Goal: Task Accomplishment & Management: Manage account settings

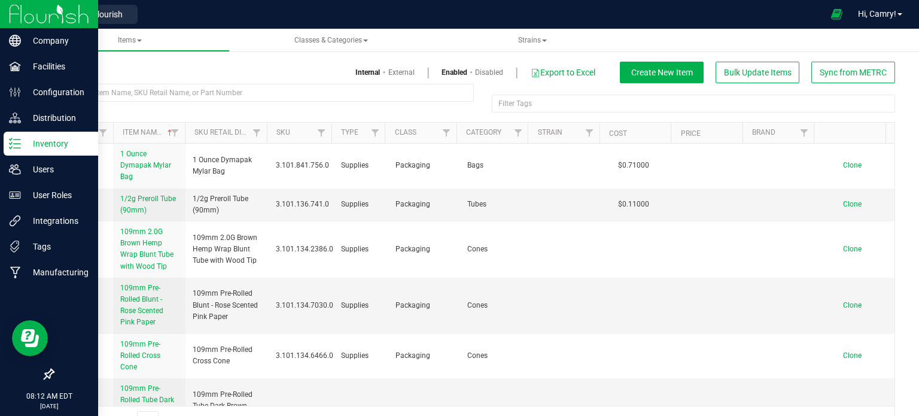
click at [54, 140] on p "Inventory" at bounding box center [57, 143] width 72 height 14
click at [50, 143] on p "Inventory" at bounding box center [57, 143] width 72 height 14
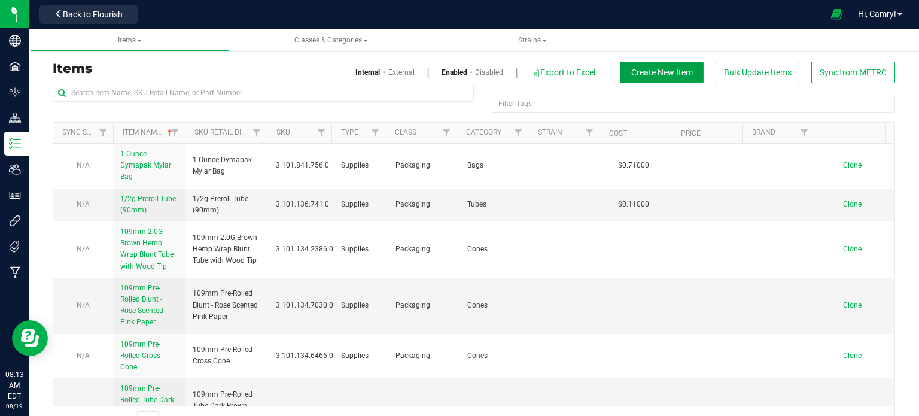
click at [663, 72] on span "Create New Item" at bounding box center [662, 73] width 62 height 10
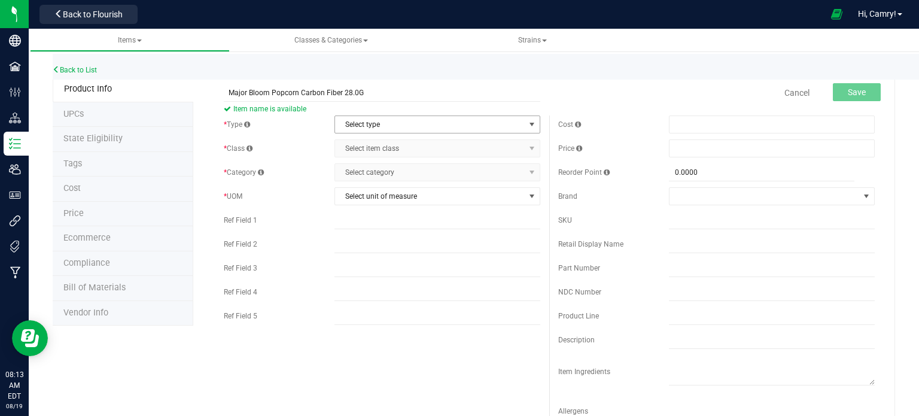
type input "Major Bloom Popcorn Carbon Fiber 28.0G"
click at [383, 124] on span "Select type" at bounding box center [430, 124] width 190 height 17
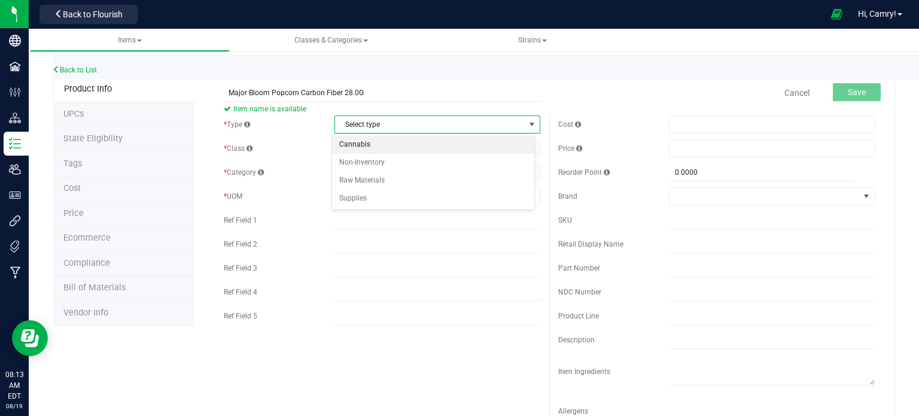
click at [384, 147] on li "Cannabis" at bounding box center [433, 145] width 202 height 18
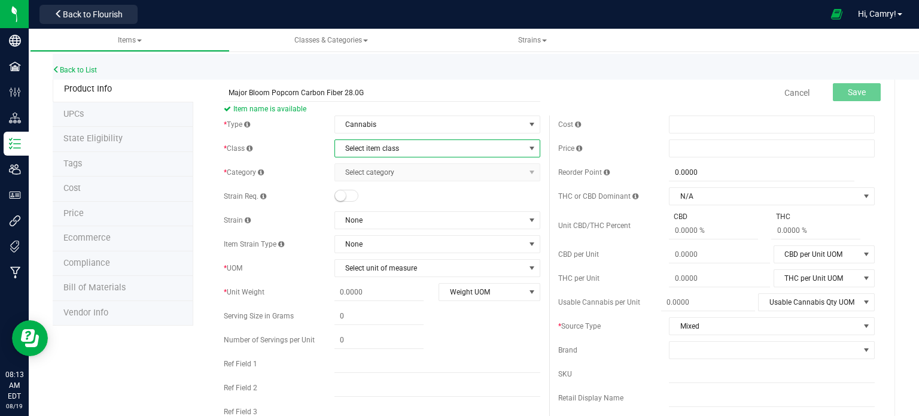
click at [395, 151] on span "Select item class" at bounding box center [430, 148] width 190 height 17
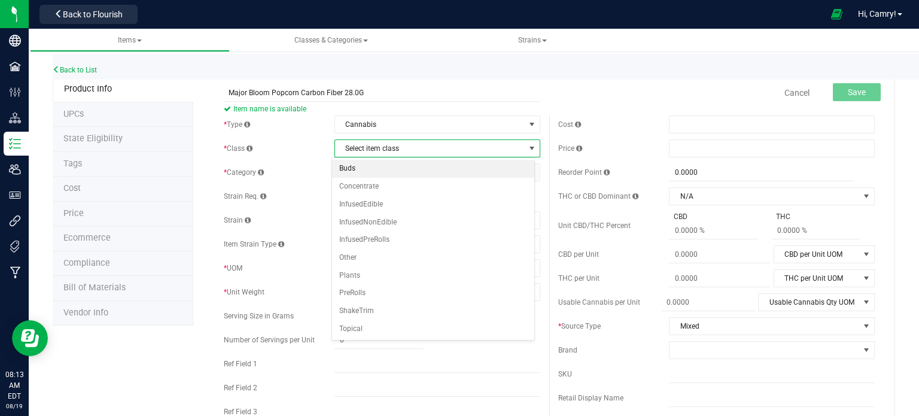
click at [396, 167] on li "Buds" at bounding box center [433, 169] width 202 height 18
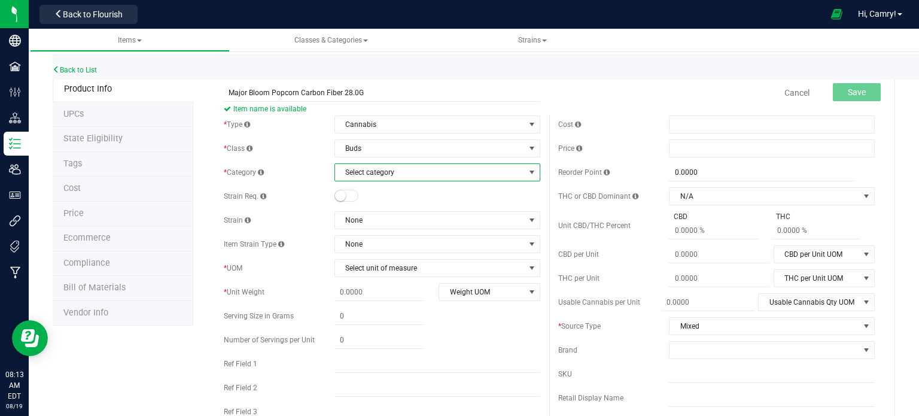
click at [400, 171] on span "Select category" at bounding box center [430, 172] width 190 height 17
click at [397, 213] on li "In-House Flower" at bounding box center [433, 211] width 202 height 18
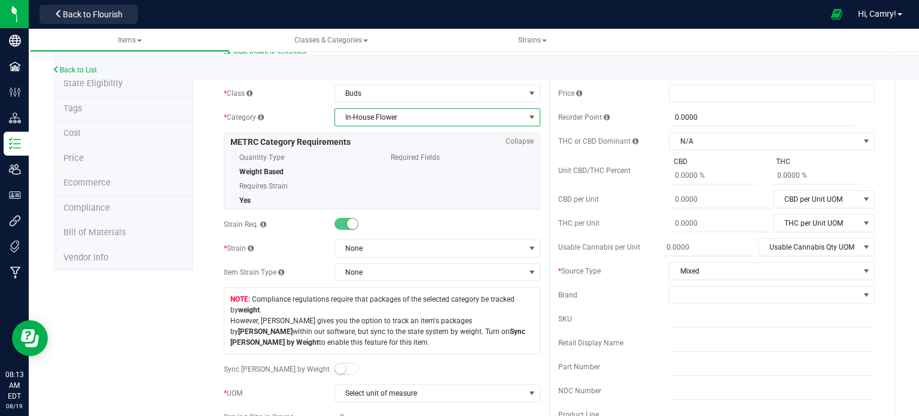
scroll to position [120, 0]
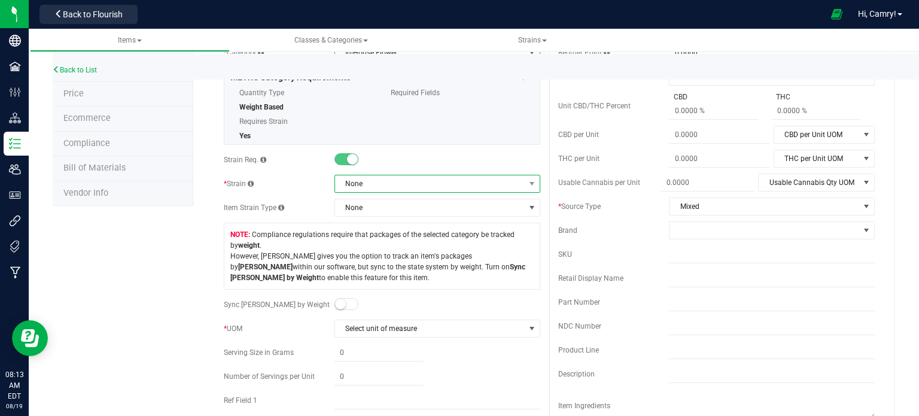
click at [416, 181] on span "None" at bounding box center [430, 183] width 190 height 17
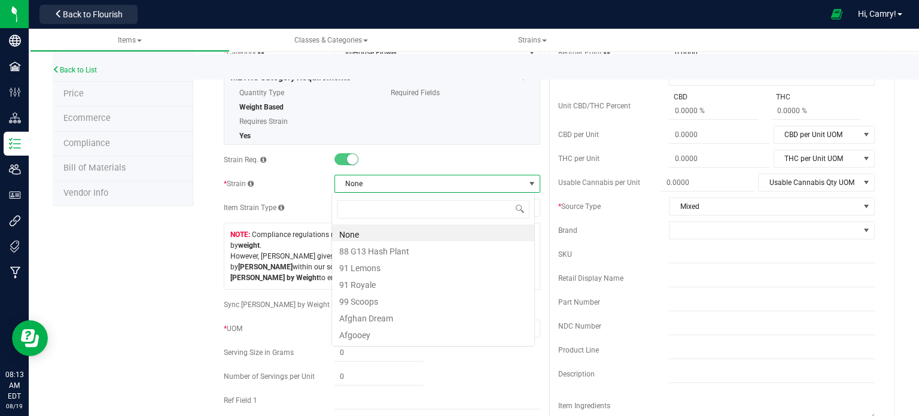
scroll to position [17, 203]
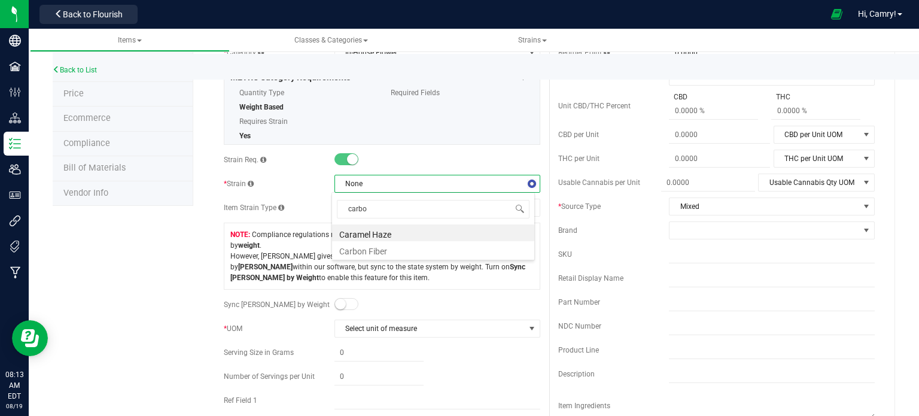
type input "carbon"
click at [411, 238] on li "Carbon Fiber" at bounding box center [433, 232] width 202 height 17
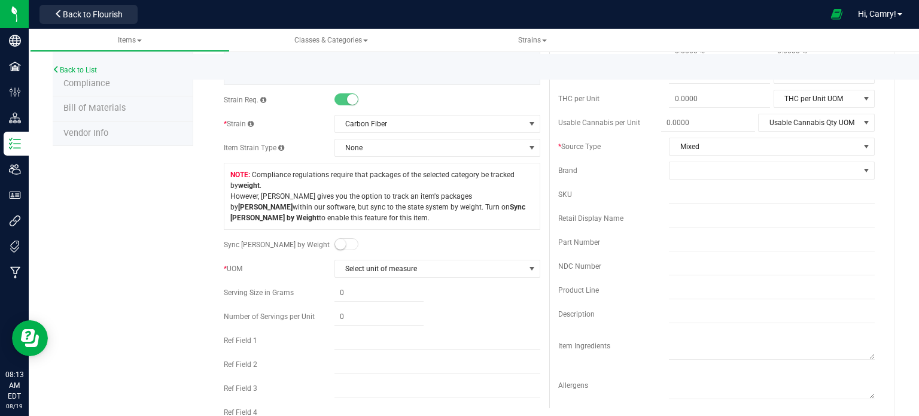
click at [348, 238] on span at bounding box center [346, 244] width 24 height 12
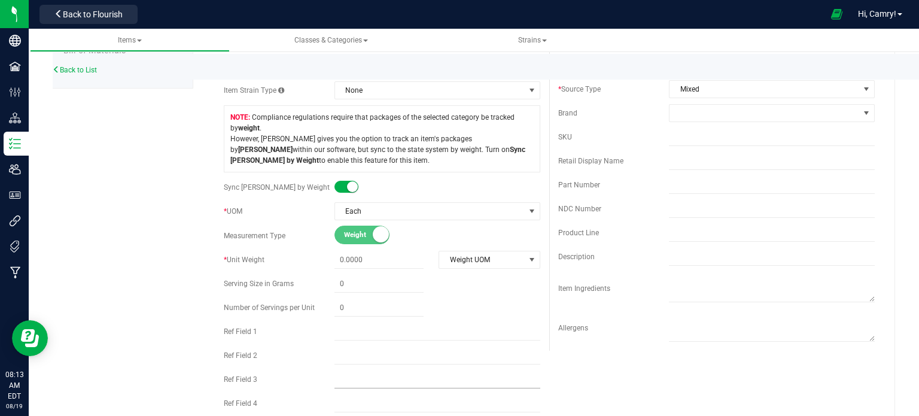
scroll to position [359, 0]
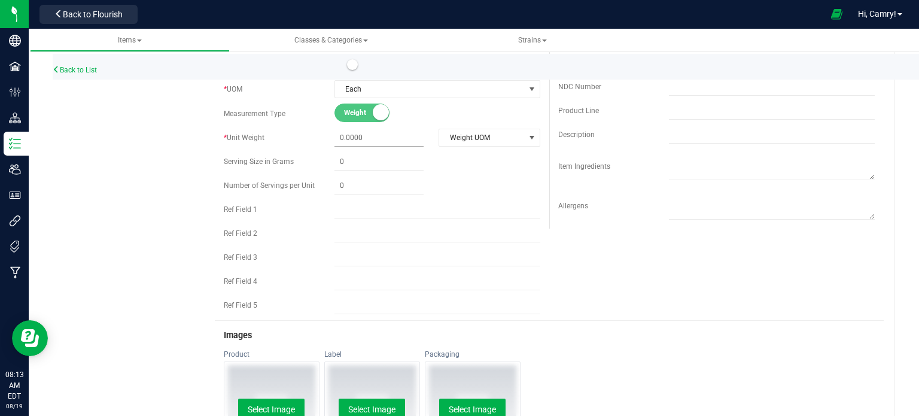
click at [352, 130] on span at bounding box center [378, 137] width 89 height 17
type input "28"
type input "28.0000"
click at [468, 138] on span "Weight UOM" at bounding box center [481, 137] width 85 height 17
click at [467, 157] on li "Gram" at bounding box center [484, 157] width 99 height 18
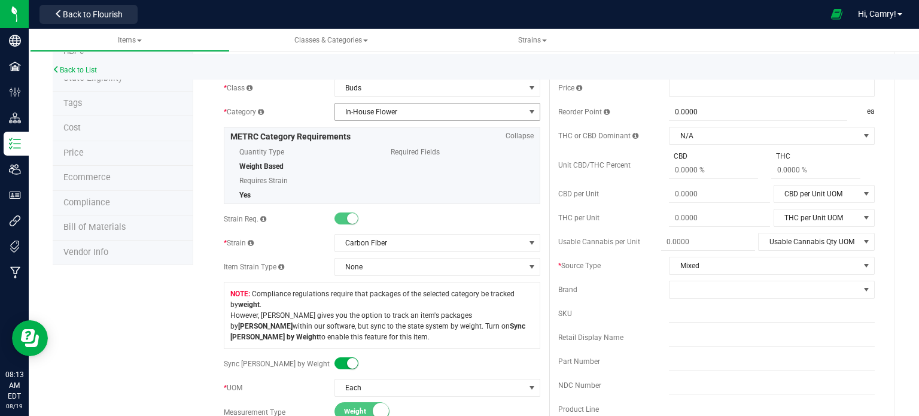
scroll to position [0, 0]
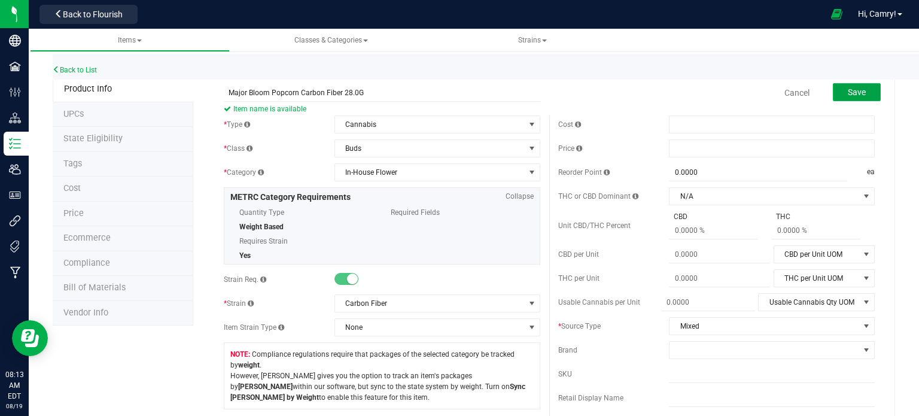
click at [861, 88] on button "Save" at bounding box center [857, 92] width 48 height 18
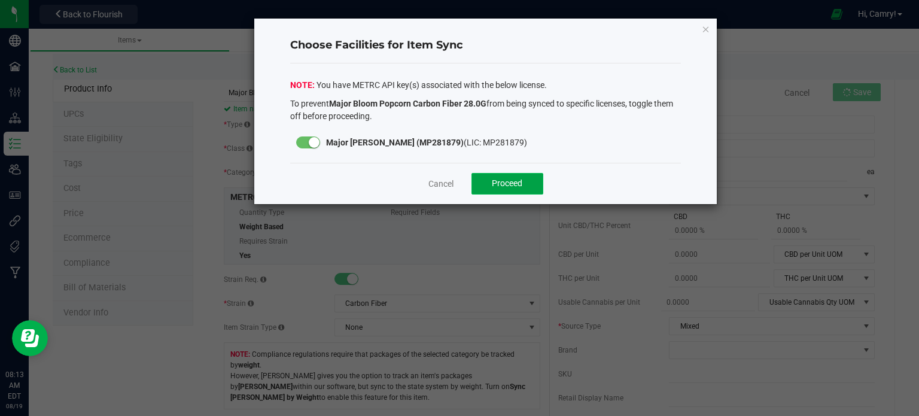
click at [531, 184] on button "Proceed" at bounding box center [507, 184] width 72 height 22
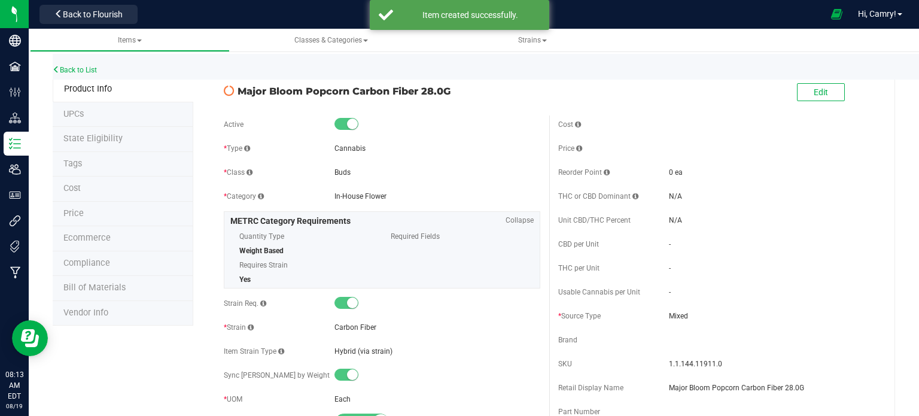
click at [105, 288] on span "Bill of Materials" at bounding box center [94, 287] width 62 height 10
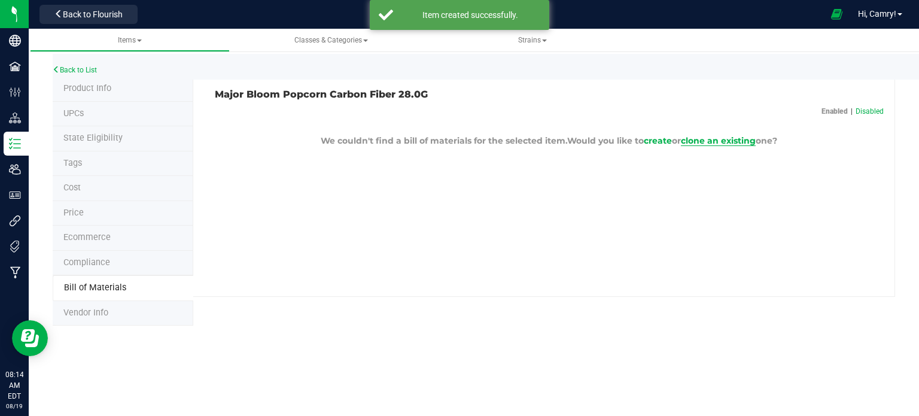
click at [701, 140] on span "clone an existing" at bounding box center [718, 140] width 75 height 11
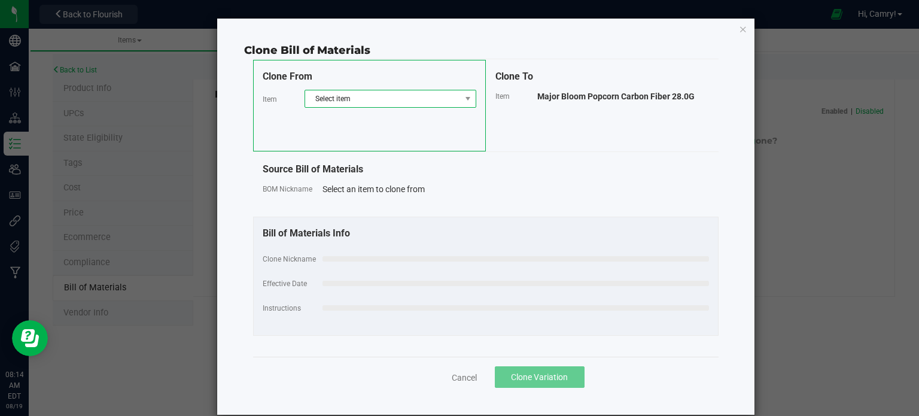
click at [402, 94] on span "Select item" at bounding box center [383, 98] width 156 height 17
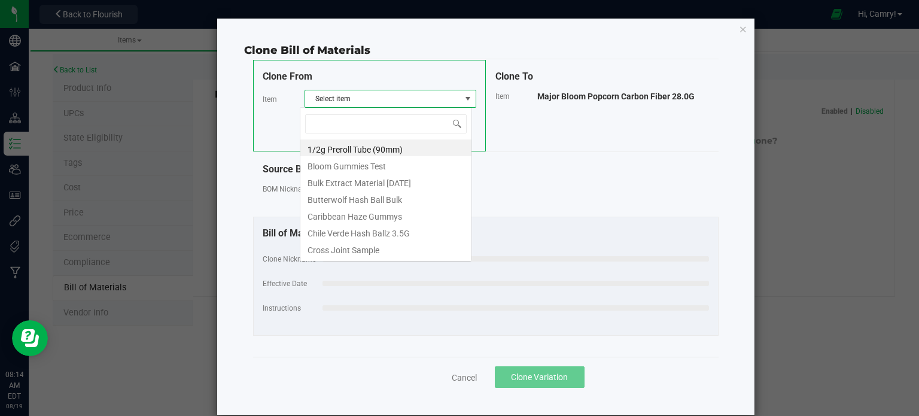
scroll to position [17, 172]
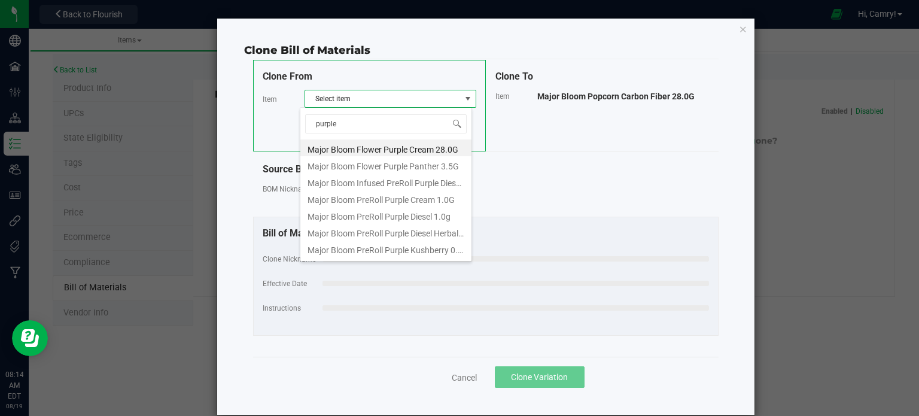
type input "purple"
click at [353, 151] on li "Major Bloom Flower Purple Cream 28.0G" at bounding box center [385, 147] width 171 height 17
select select "889"
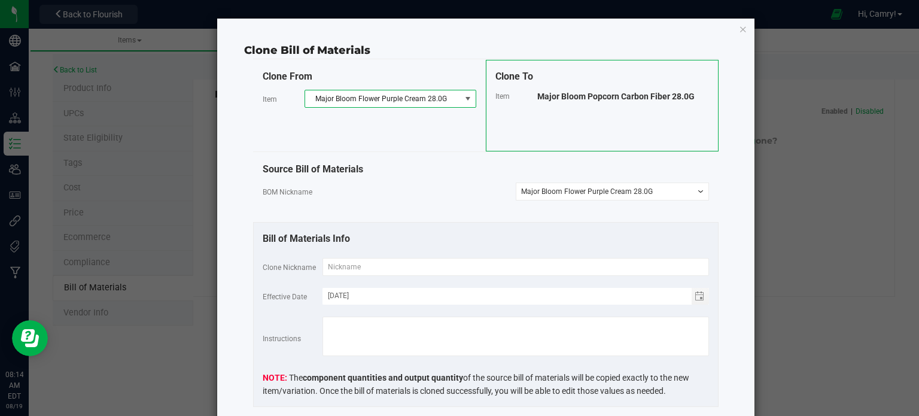
click at [645, 97] on span "Major Bloom Popcorn Carbon Fiber 28.0G" at bounding box center [615, 97] width 157 height 10
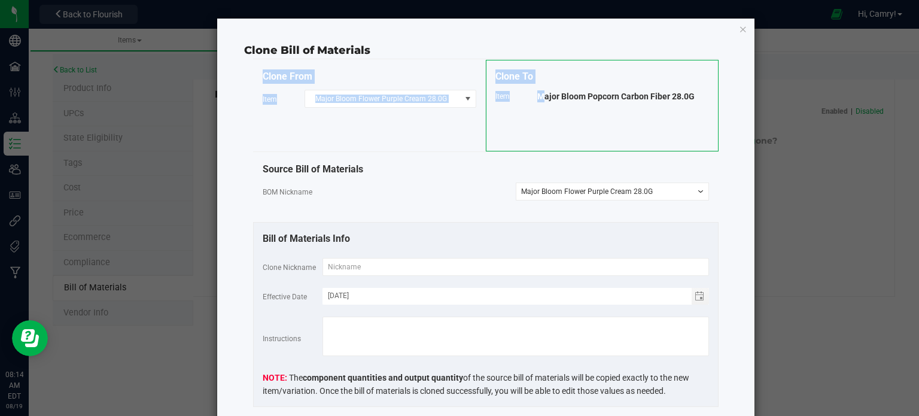
click at [645, 97] on span "Major Bloom Popcorn Carbon Fiber 28.0G" at bounding box center [615, 97] width 157 height 10
copy div "Clone From Item Major Bloom Flower Purple Cream 28.0G Clone To Item"
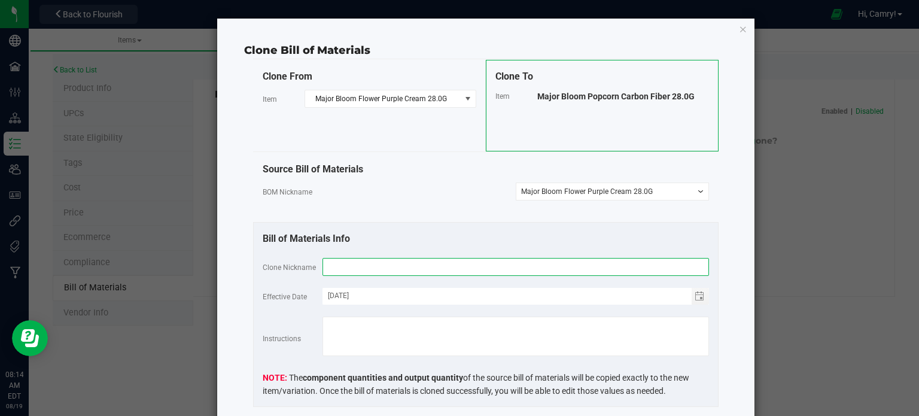
paste input "Major Bloom Popcorn Carbon Fiber 28.0G"
type input "Major Bloom Popcorn Carbon Fiber 28.0G"
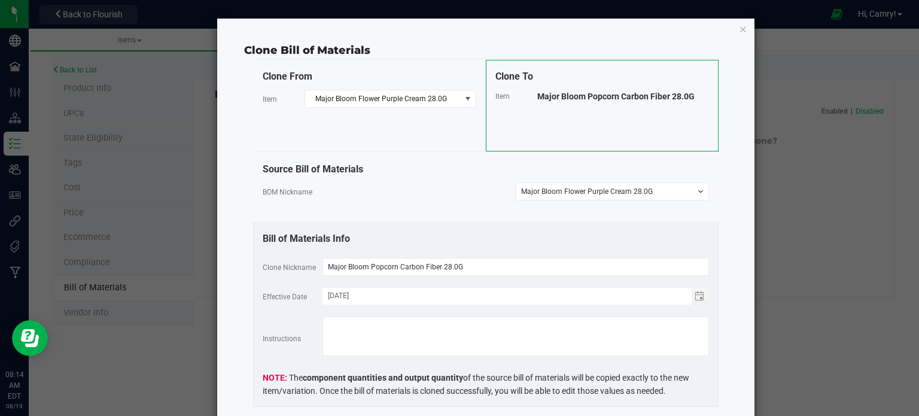
click at [459, 254] on div "Bill of Materials Info Clone Nickname Major Bloom Popcorn Carbon Fiber 28.0G Ef…" at bounding box center [485, 314] width 465 height 185
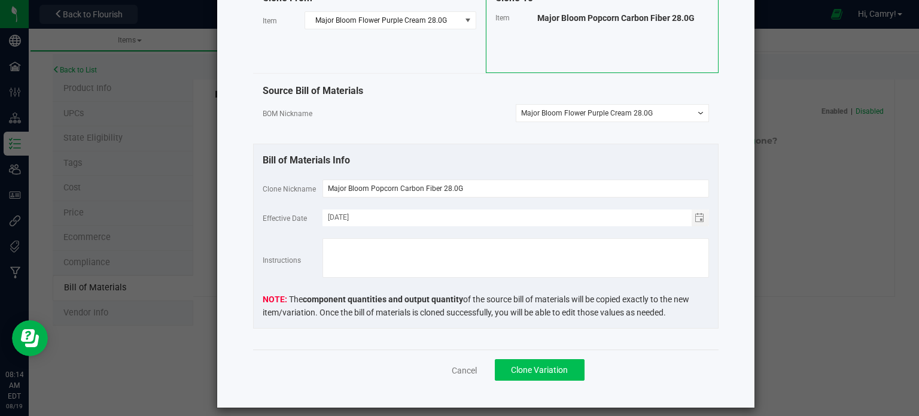
scroll to position [88, 0]
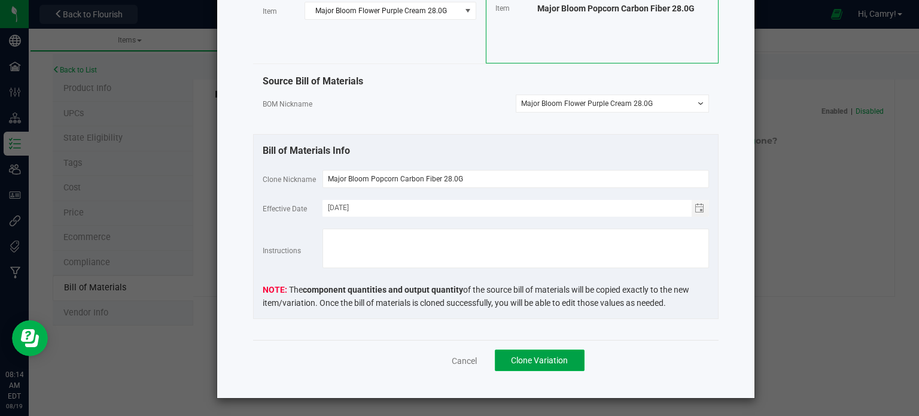
click at [551, 357] on span "Clone Variation" at bounding box center [539, 360] width 57 height 10
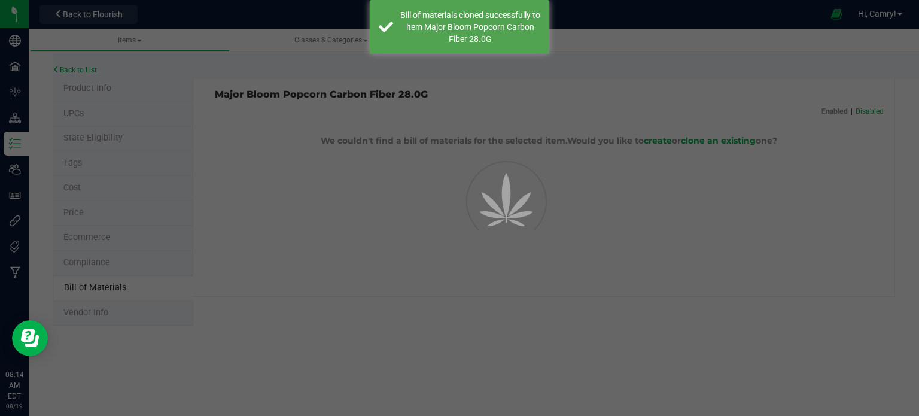
select select "897"
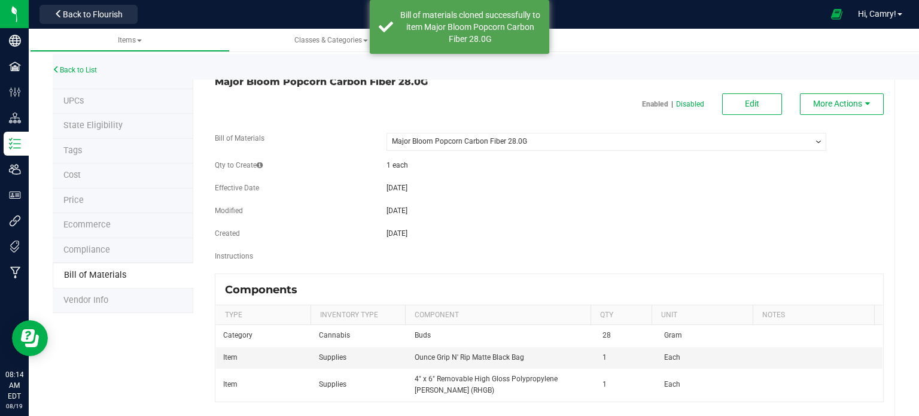
scroll to position [34, 0]
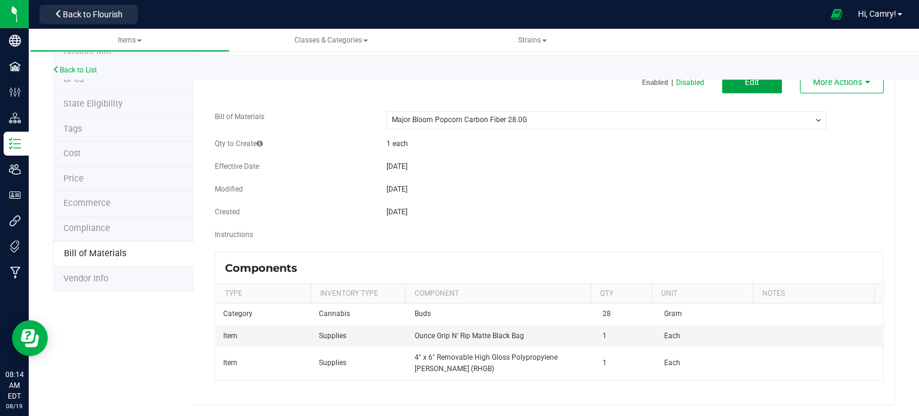
click at [758, 80] on button "Edit" at bounding box center [752, 83] width 60 height 22
select select "897"
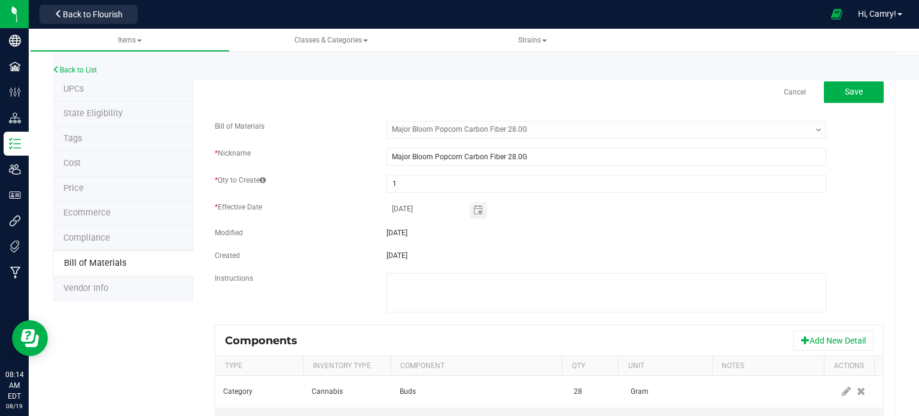
scroll to position [117, 0]
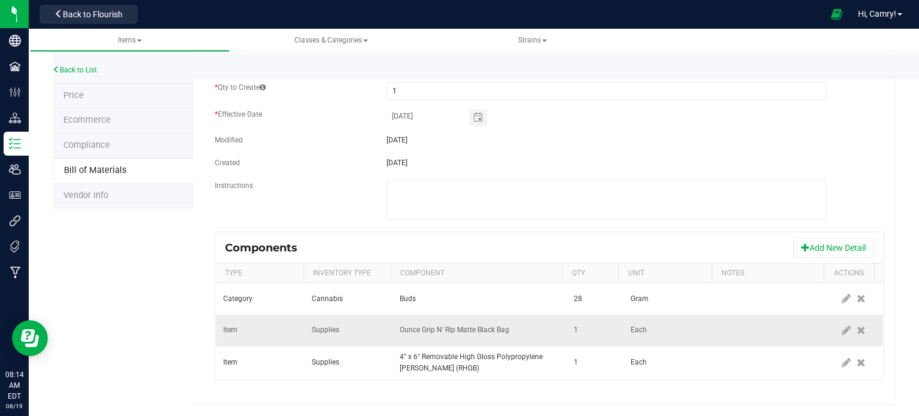
click at [497, 333] on span "Ounce Grip N' Rip Matte Black Bag" at bounding box center [454, 329] width 109 height 8
click at [842, 330] on icon at bounding box center [846, 330] width 9 height 11
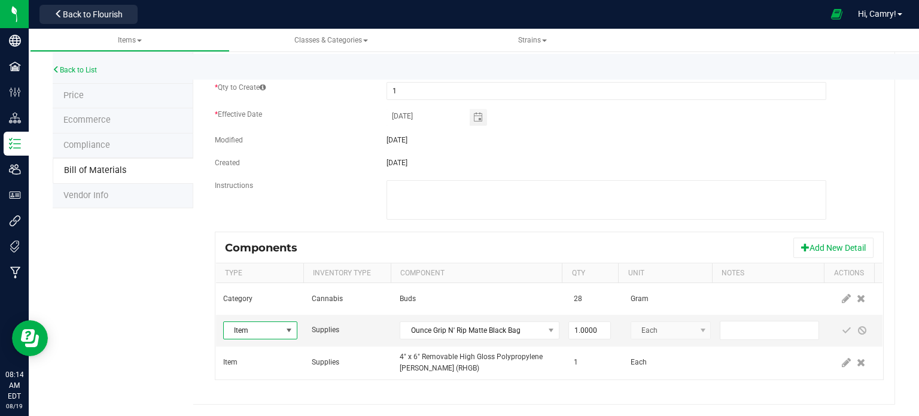
click at [836, 129] on fieldset "Bill of Materials -- Select -- Major Bloom Popcorn Carbon Fiber 28.0G * Nicknam…" at bounding box center [549, 129] width 669 height 203
click at [842, 330] on span at bounding box center [847, 330] width 10 height 10
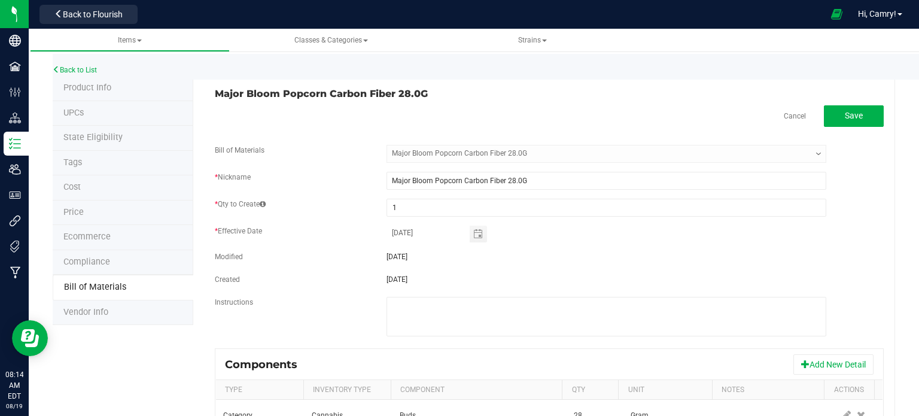
scroll to position [0, 0]
click at [831, 117] on button "Save" at bounding box center [854, 117] width 60 height 22
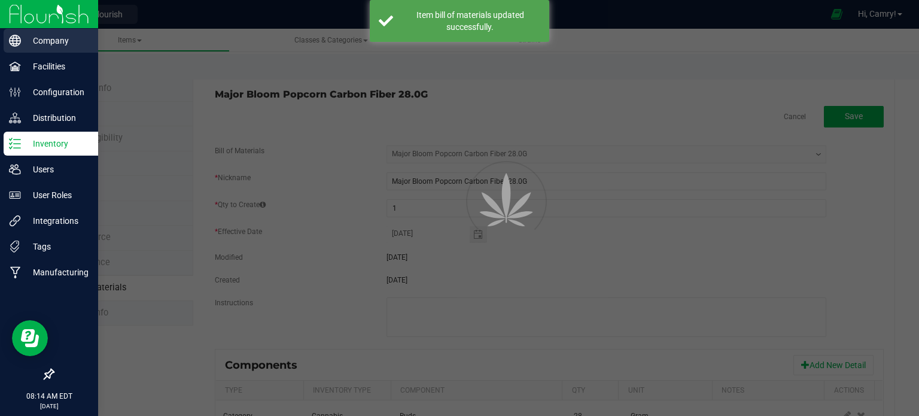
select select "897"
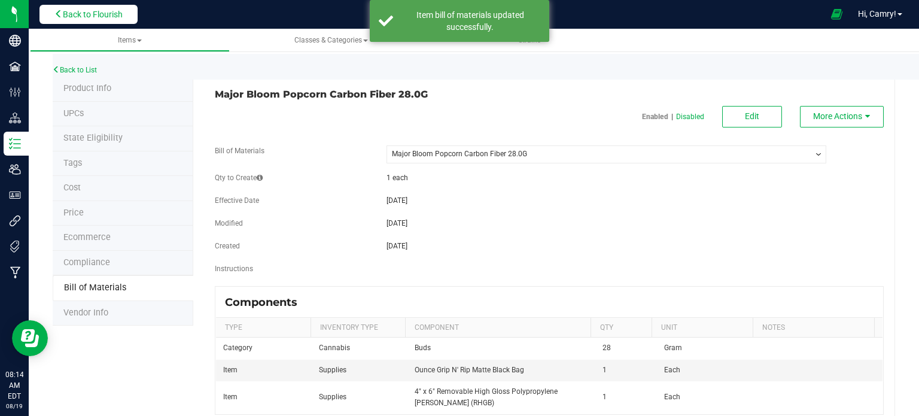
click at [129, 13] on button "Back to Flourish" at bounding box center [88, 14] width 98 height 19
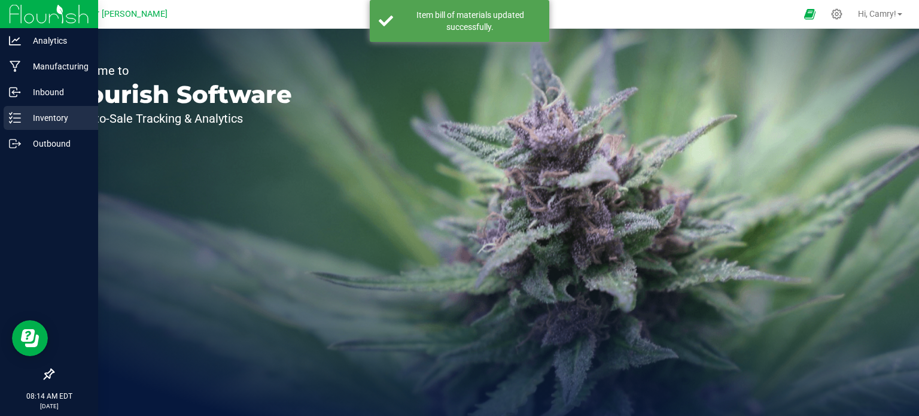
click at [23, 114] on p "Inventory" at bounding box center [57, 118] width 72 height 14
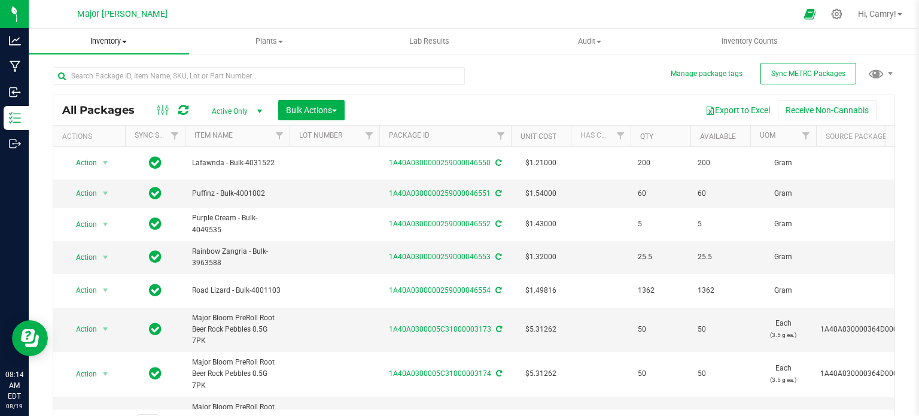
click at [108, 42] on span "Inventory" at bounding box center [109, 41] width 160 height 11
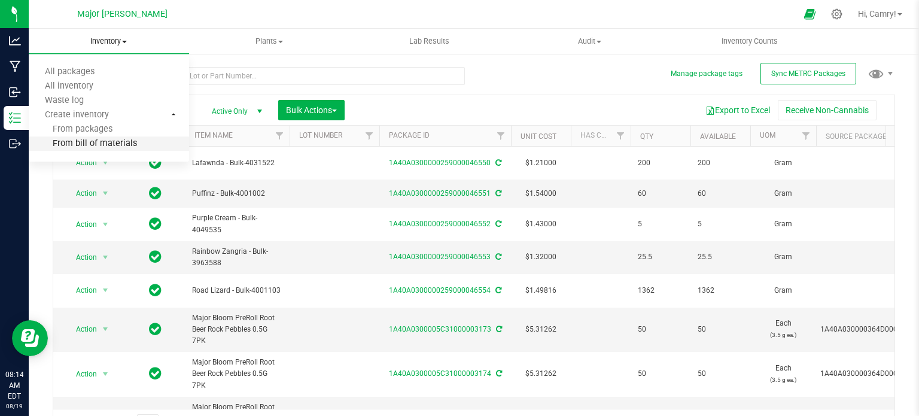
click at [122, 142] on span "From bill of materials" at bounding box center [83, 144] width 108 height 10
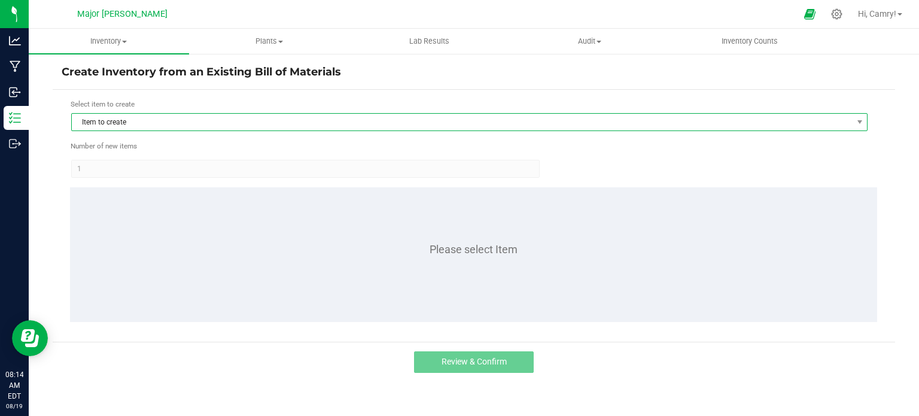
click at [231, 114] on span "Item to create" at bounding box center [462, 122] width 780 height 17
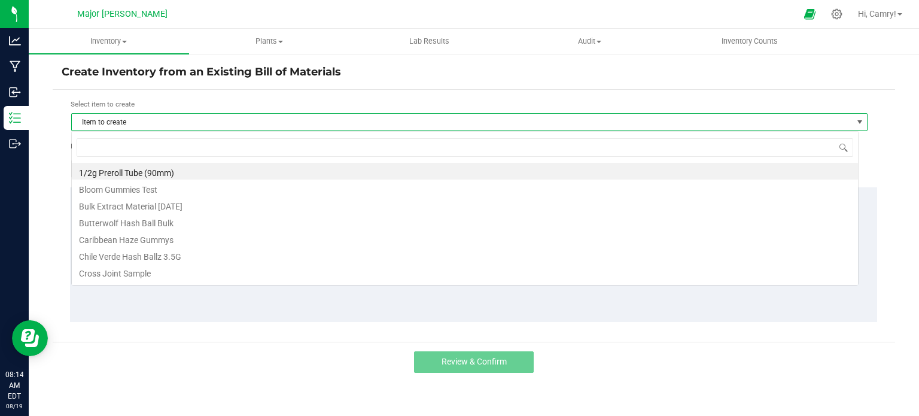
scroll to position [17, 787]
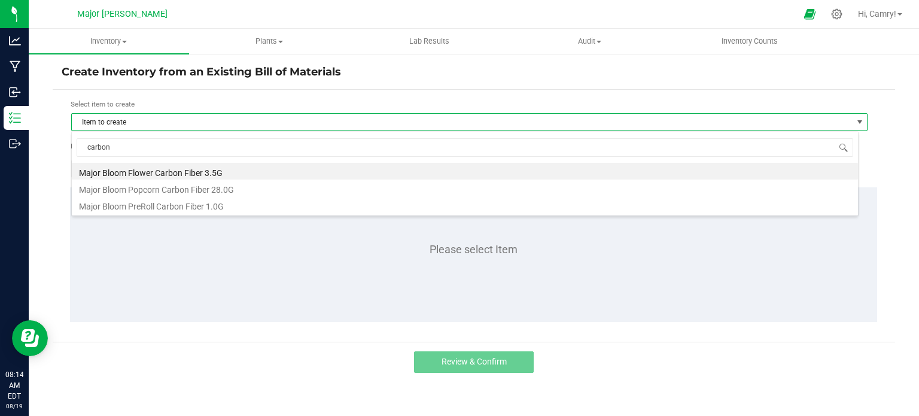
type input "carbon"
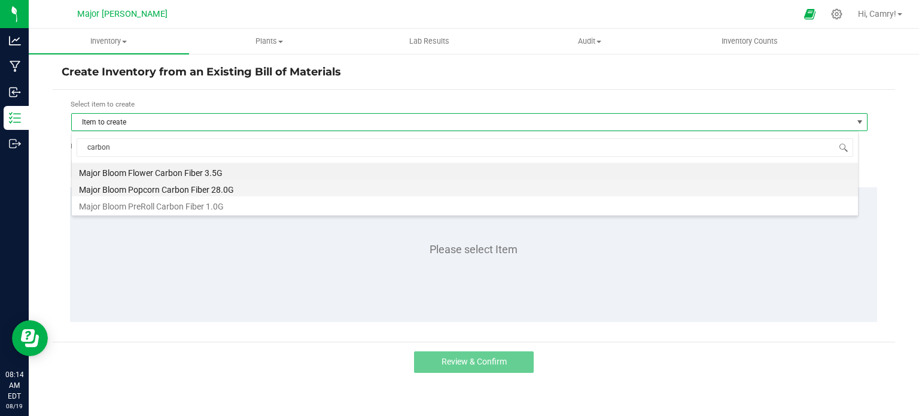
click at [236, 194] on li "Major Bloom Popcorn Carbon Fiber 28.0G" at bounding box center [465, 187] width 786 height 17
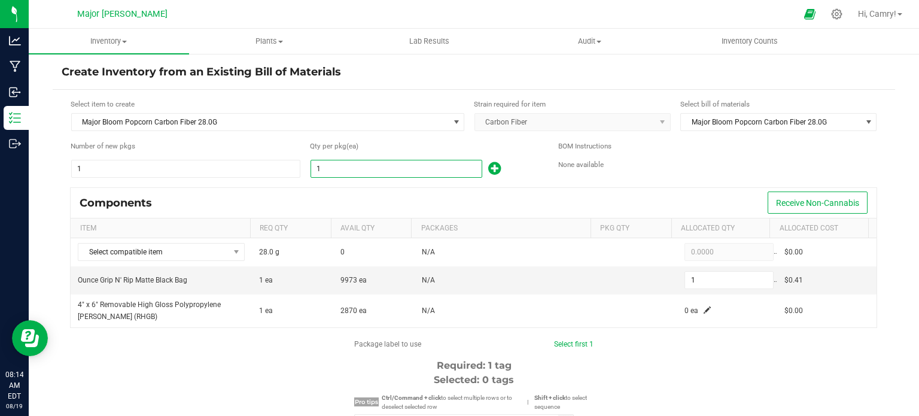
click at [400, 164] on input "1" at bounding box center [396, 168] width 170 height 17
type input "5"
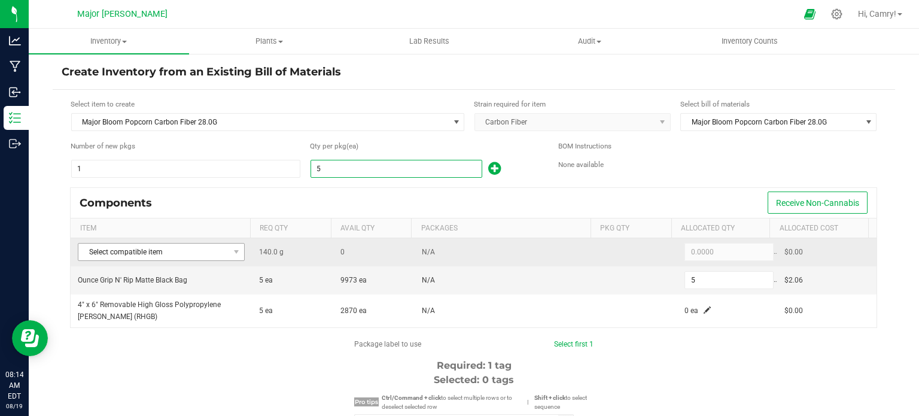
type input "5"
click at [212, 252] on span "Select compatible item" at bounding box center [153, 251] width 151 height 17
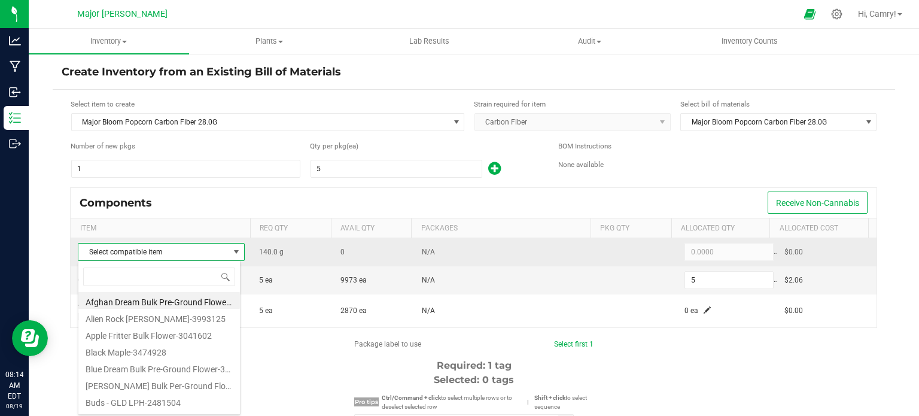
scroll to position [17, 163]
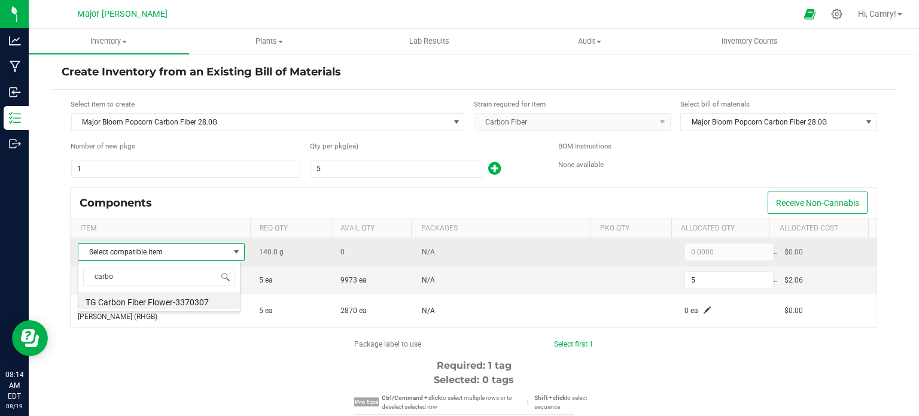
type input "carbon"
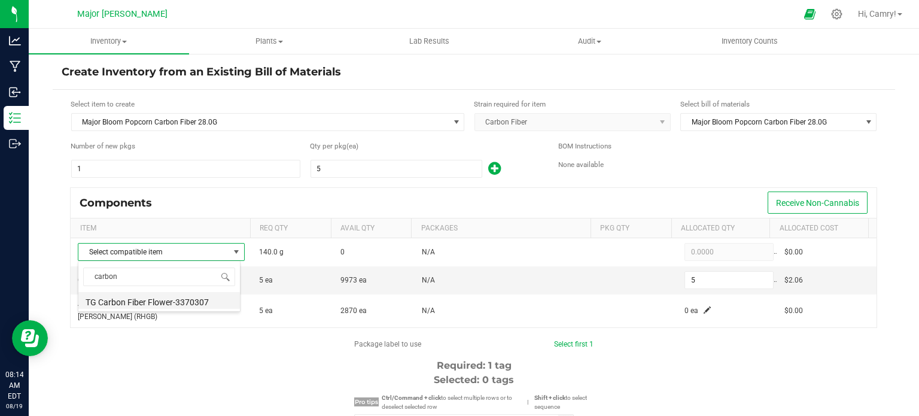
click at [156, 301] on li "TG Carbon Fiber Flower-3370307" at bounding box center [158, 300] width 161 height 17
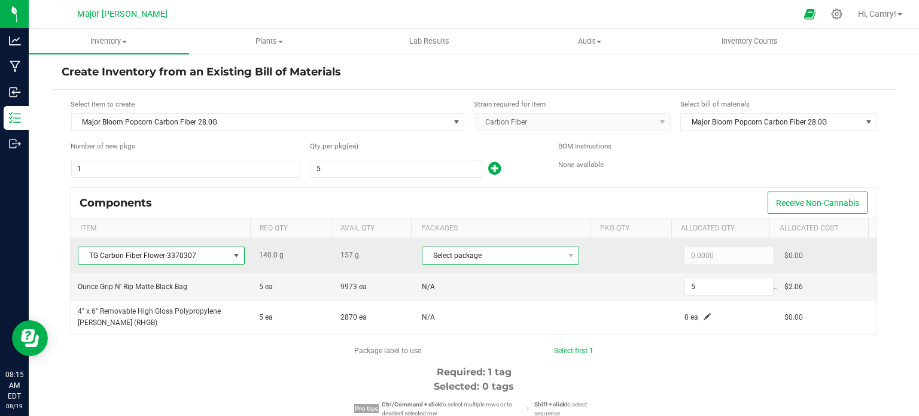
click at [500, 252] on span "Select package" at bounding box center [492, 255] width 141 height 17
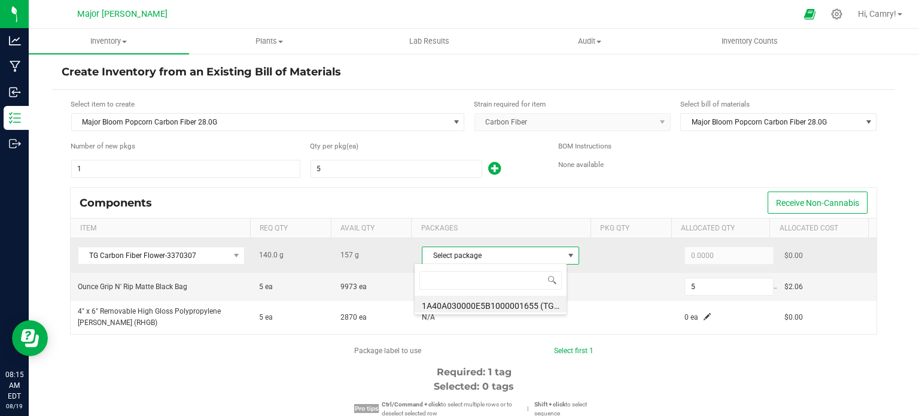
scroll to position [17, 153]
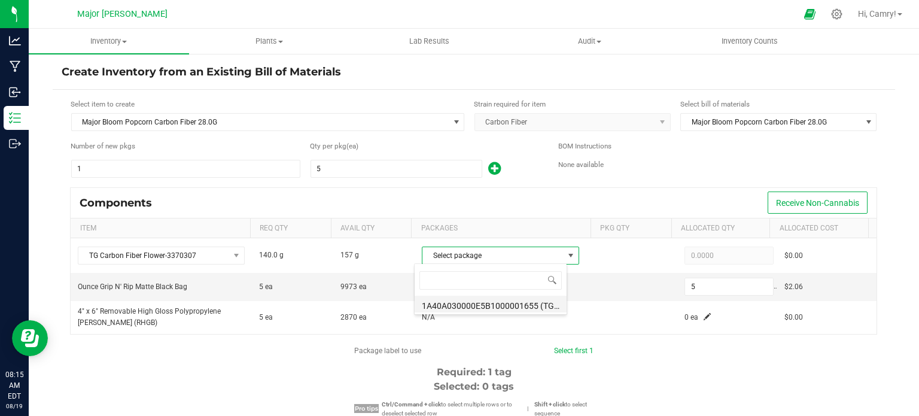
click at [507, 304] on li "1A40A030000E5B1000001655 (TG Carbon Fiber - 20250630 (A))" at bounding box center [490, 303] width 152 height 17
type input "140.0000"
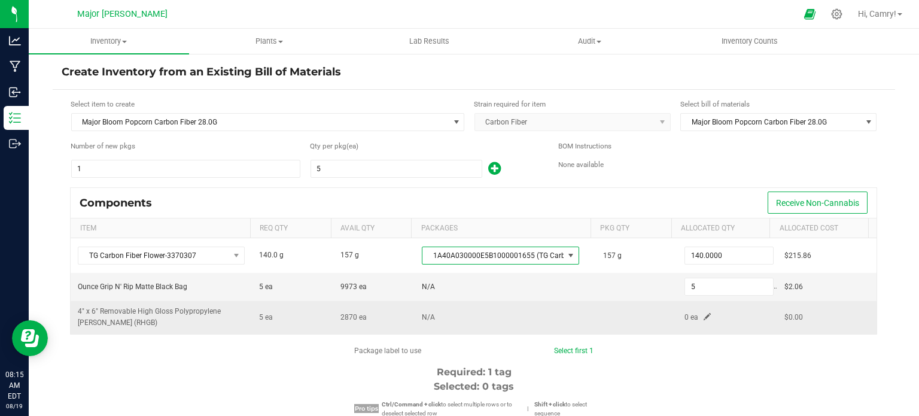
click at [688, 313] on td "0 ea" at bounding box center [726, 317] width 99 height 32
click at [703, 315] on span at bounding box center [706, 316] width 7 height 7
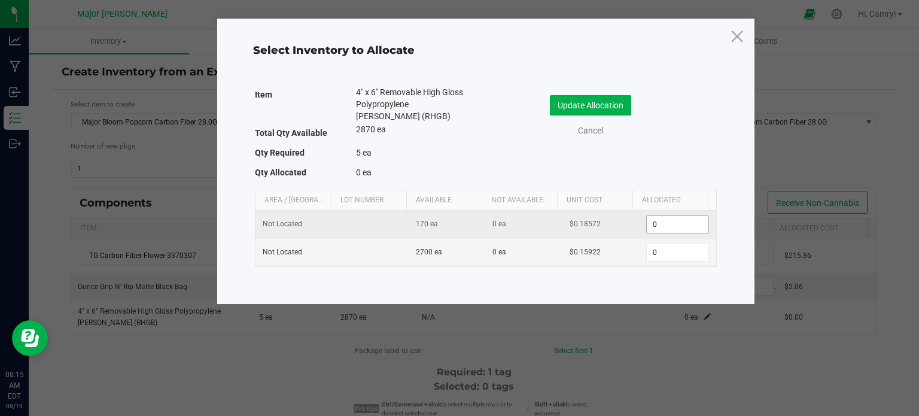
click at [667, 217] on input "0" at bounding box center [677, 224] width 61 height 17
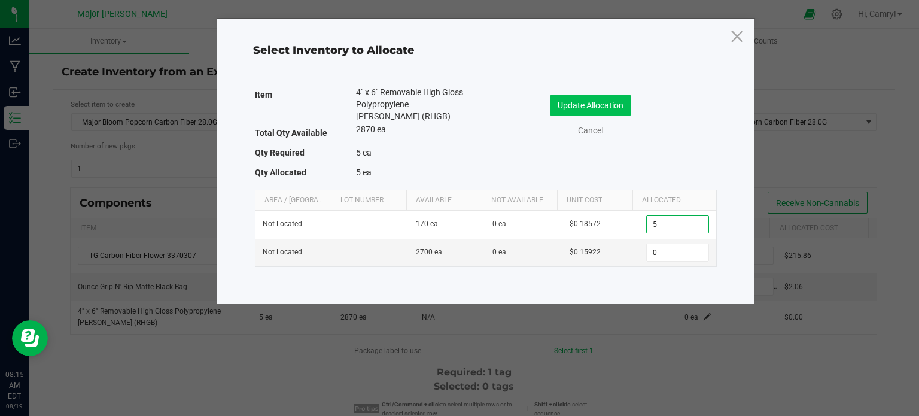
type input "5"
click at [586, 104] on button "Update Allocation" at bounding box center [590, 105] width 81 height 20
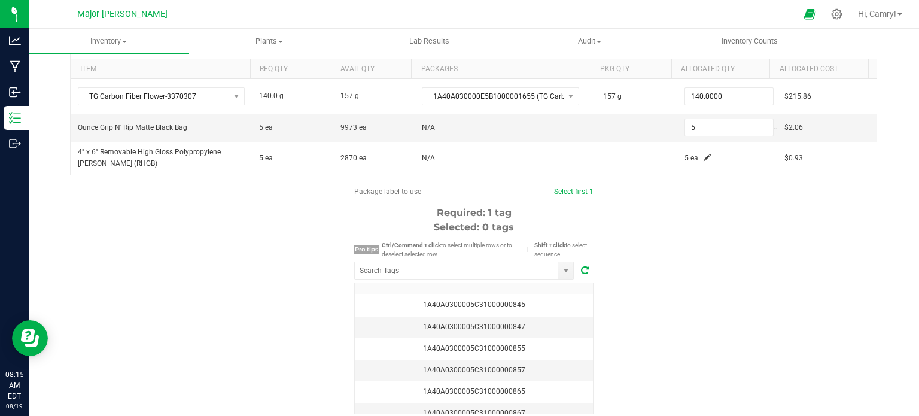
scroll to position [179, 0]
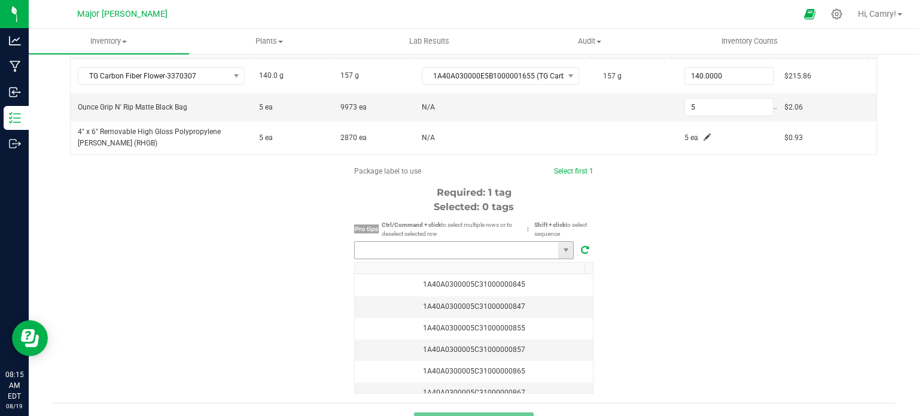
click at [401, 245] on input "NO DATA FOUND" at bounding box center [456, 250] width 203 height 17
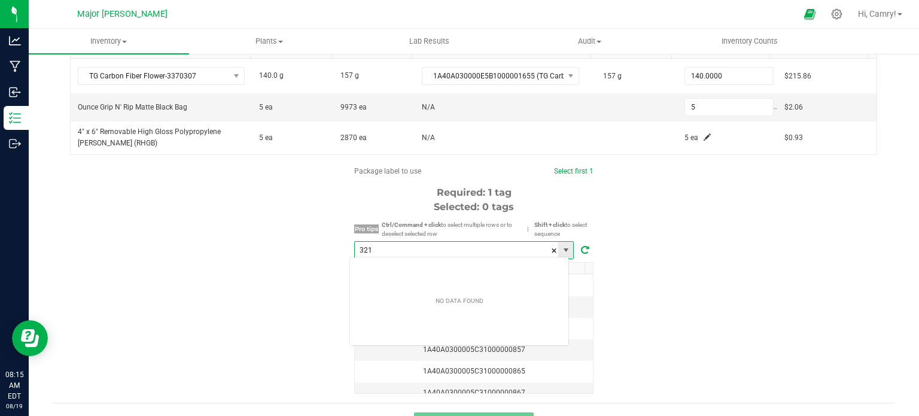
scroll to position [17, 220]
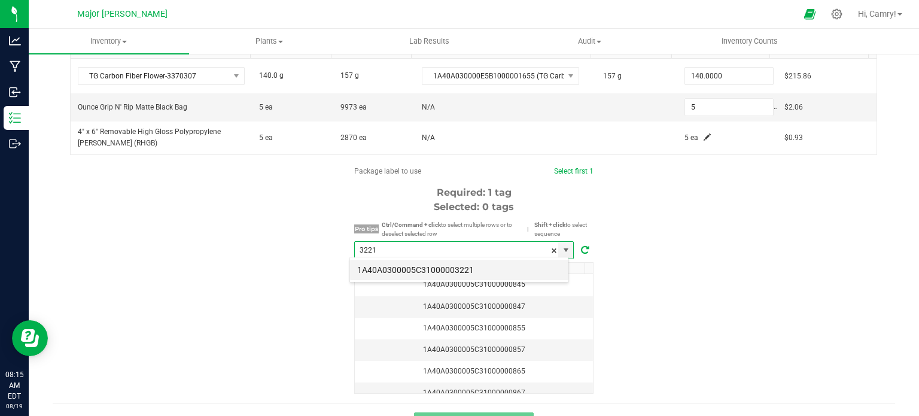
click at [416, 275] on li "1A40A0300005C31000003221" at bounding box center [459, 270] width 218 height 20
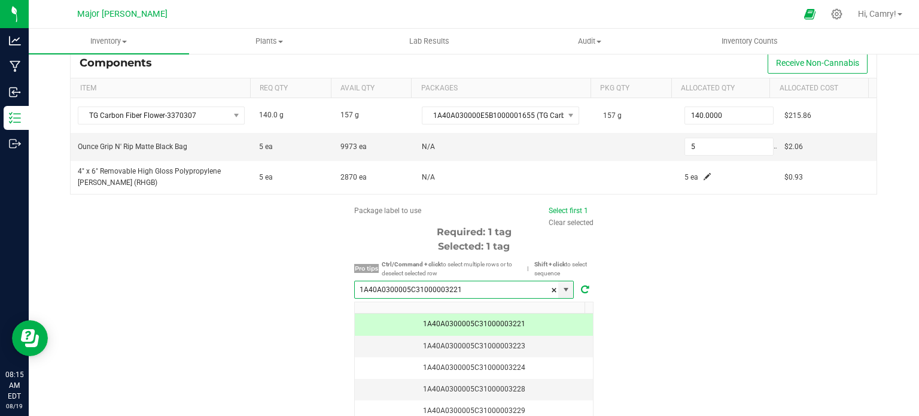
scroll to position [203, 0]
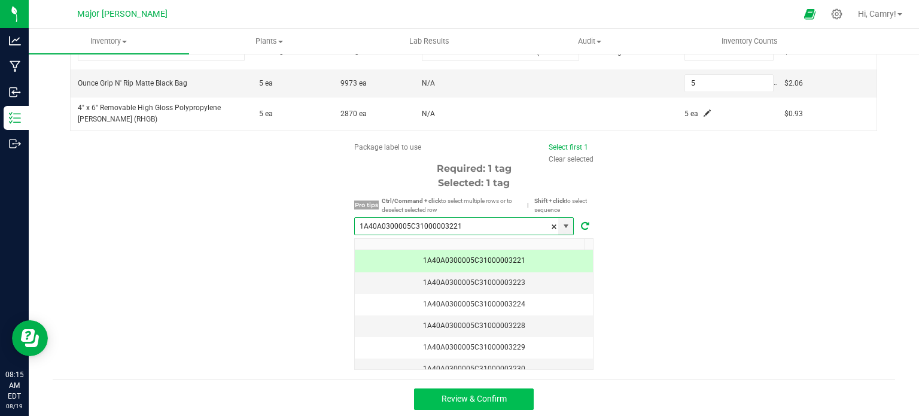
type input "1A40A0300005C31000003221"
click at [462, 395] on span "Review & Confirm" at bounding box center [473, 399] width 65 height 10
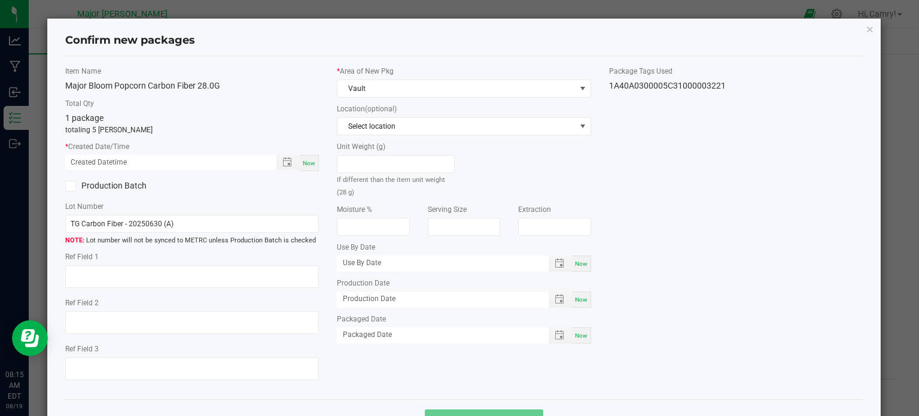
click at [303, 166] on span "Now" at bounding box center [309, 163] width 13 height 7
type input "[DATE] 08:15 AM"
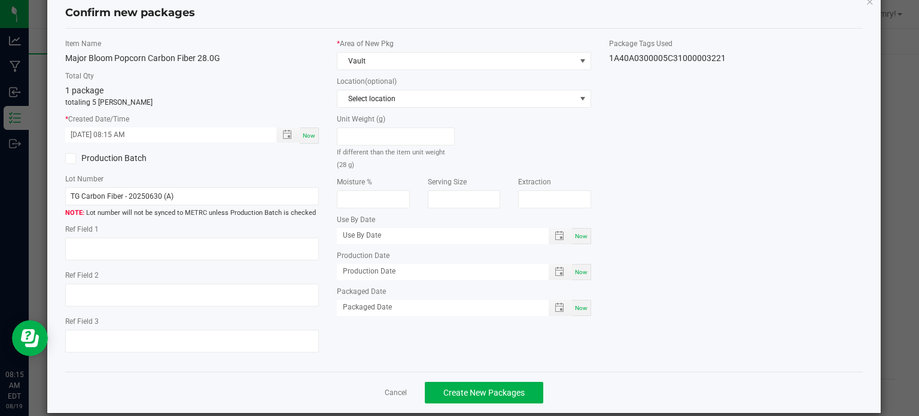
scroll to position [42, 0]
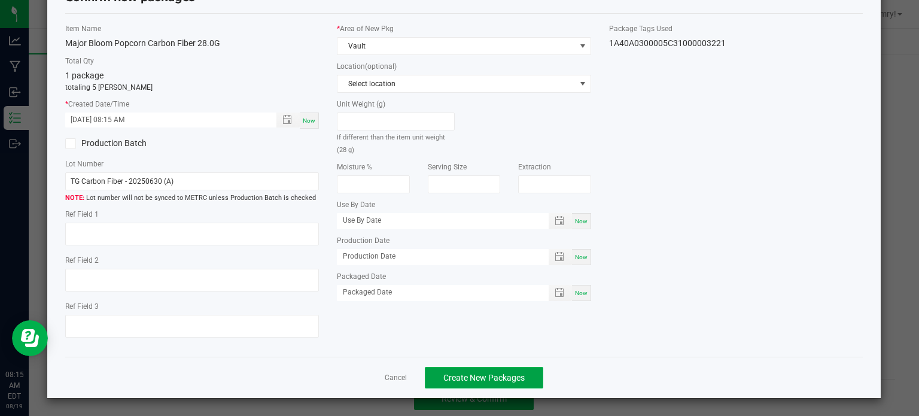
click at [483, 373] on span "Create New Packages" at bounding box center [483, 378] width 81 height 10
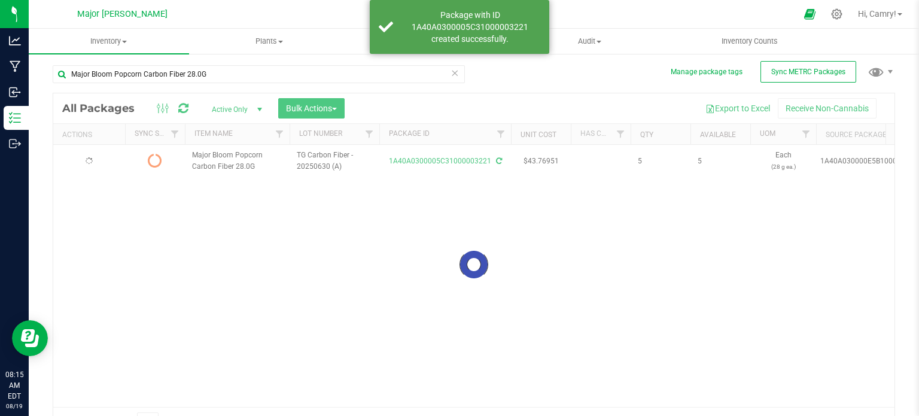
scroll to position [21, 0]
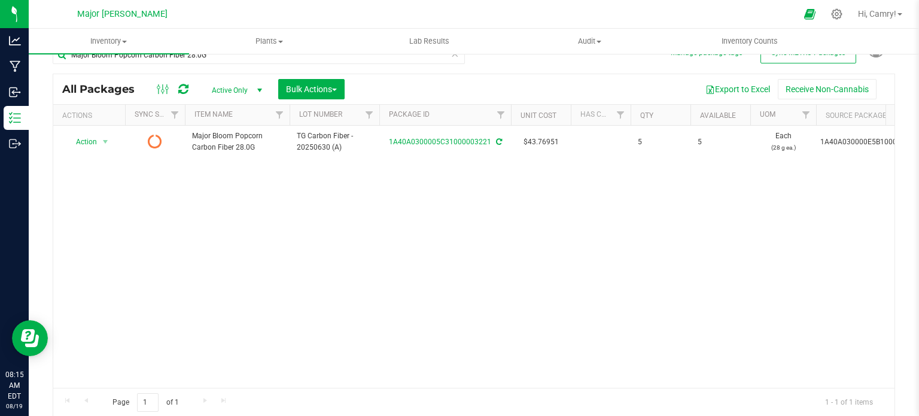
click at [179, 88] on icon at bounding box center [183, 89] width 10 height 12
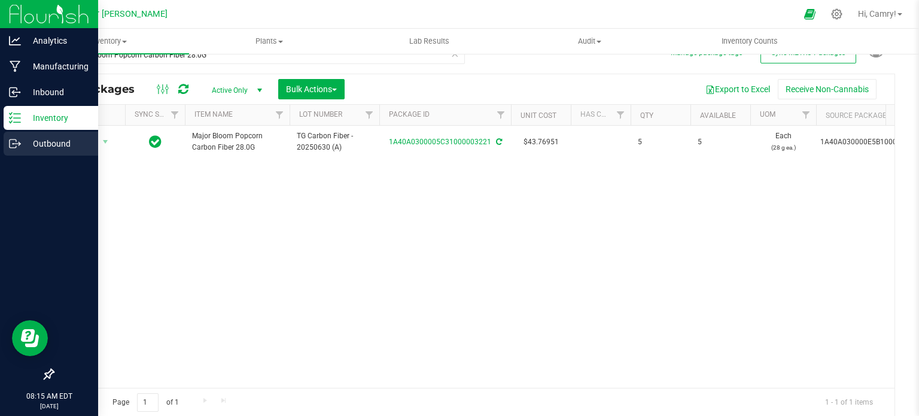
click at [12, 145] on icon at bounding box center [15, 144] width 12 height 12
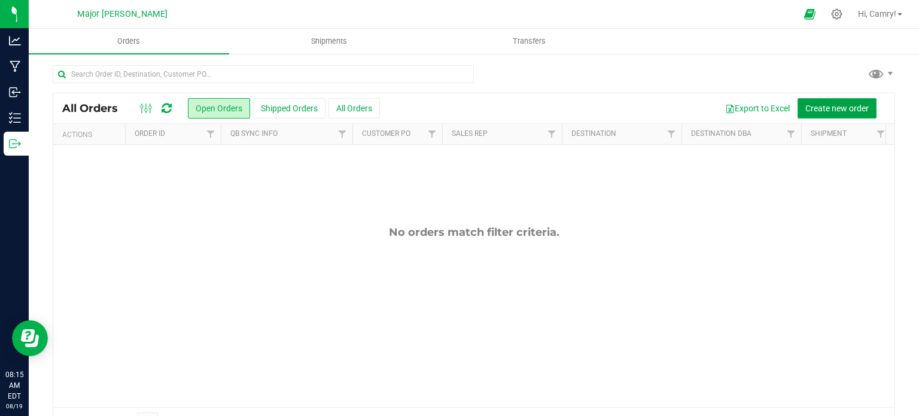
click at [821, 109] on span "Create new order" at bounding box center [836, 108] width 63 height 10
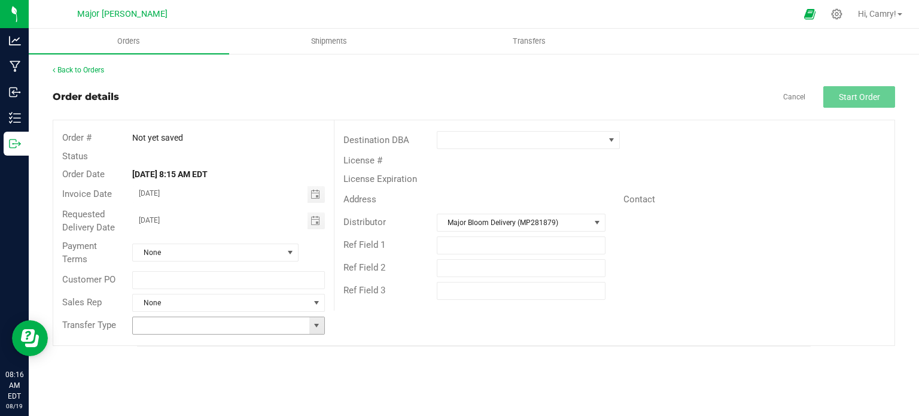
click at [316, 321] on span at bounding box center [317, 326] width 10 height 10
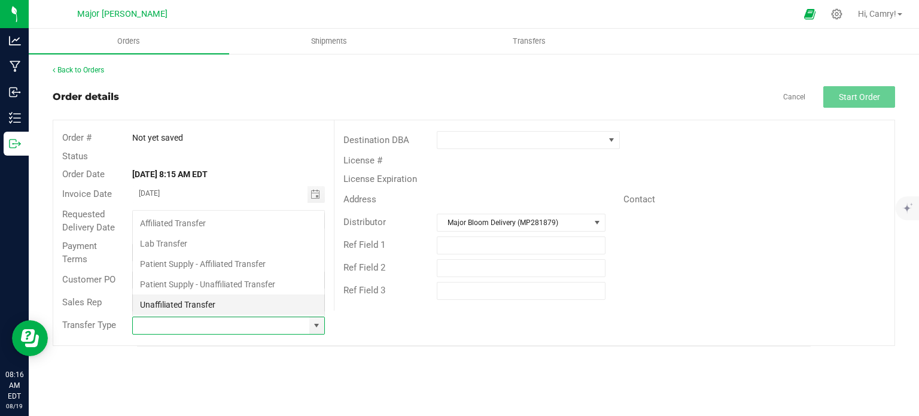
scroll to position [17, 190]
click at [280, 227] on li "Affiliated Transfer" at bounding box center [228, 223] width 191 height 20
type input "Affiliated Transfer"
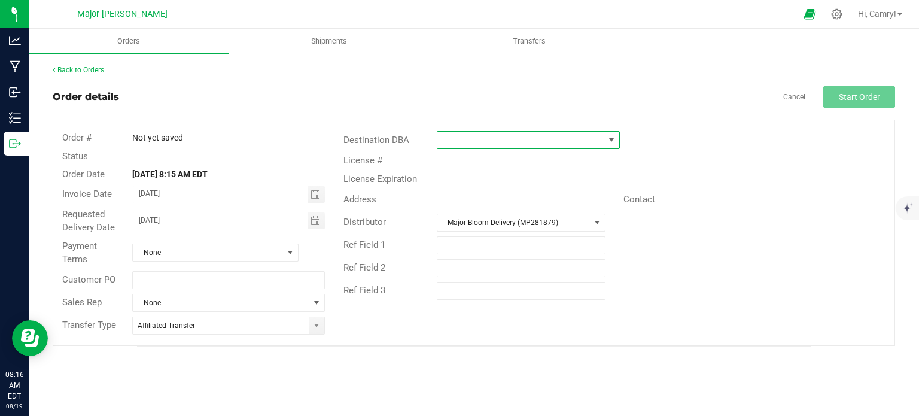
click at [553, 133] on span at bounding box center [520, 140] width 167 height 17
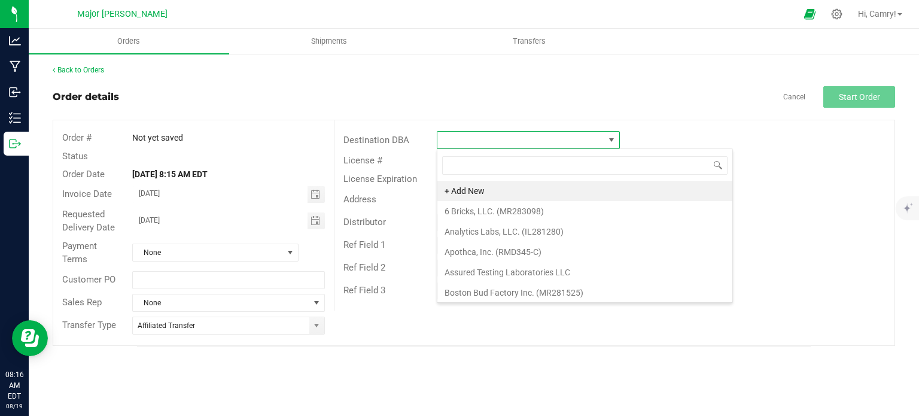
scroll to position [17, 183]
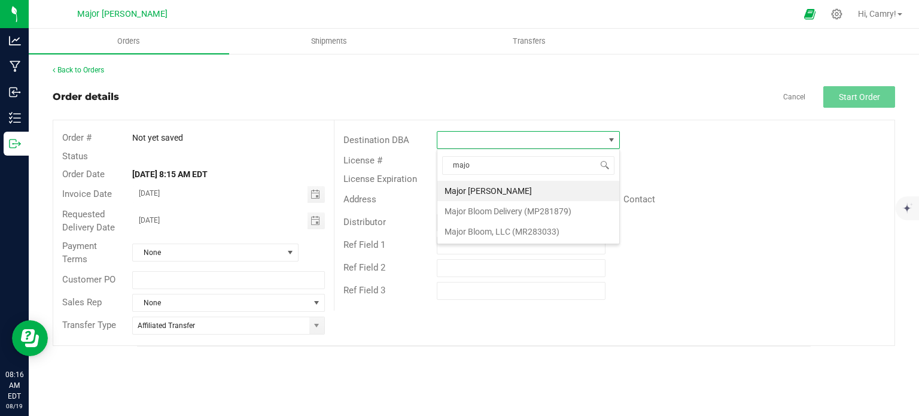
type input "major"
click at [547, 234] on li "Major Bloom, LLC (MR283033)" at bounding box center [528, 231] width 182 height 20
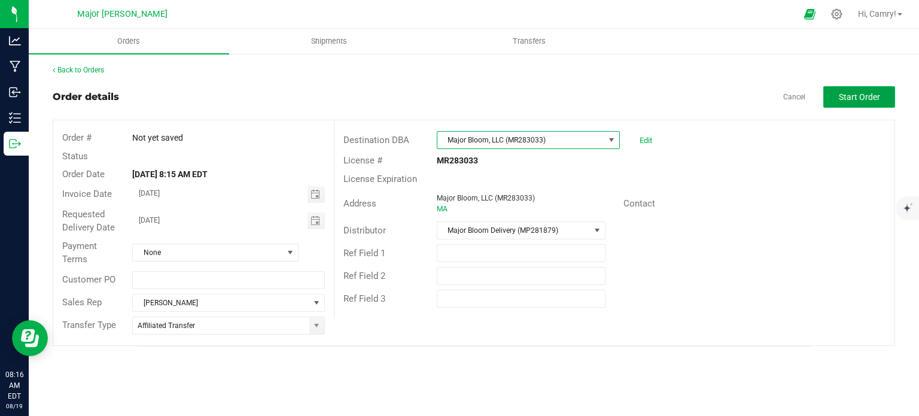
click at [839, 89] on button "Start Order" at bounding box center [859, 97] width 72 height 22
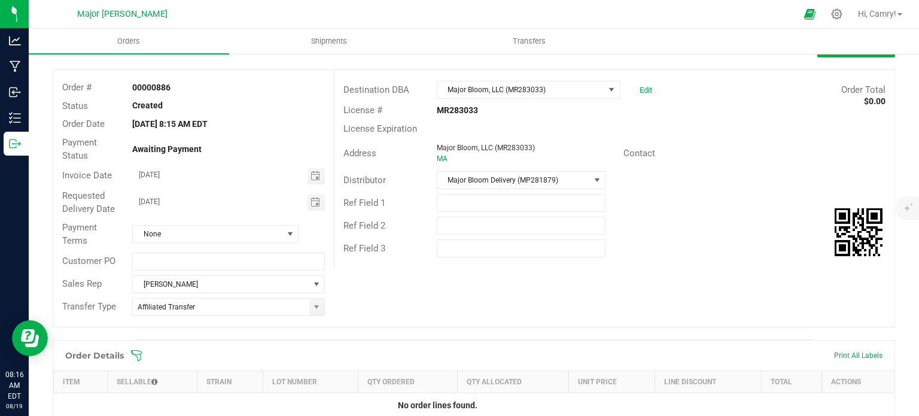
scroll to position [120, 0]
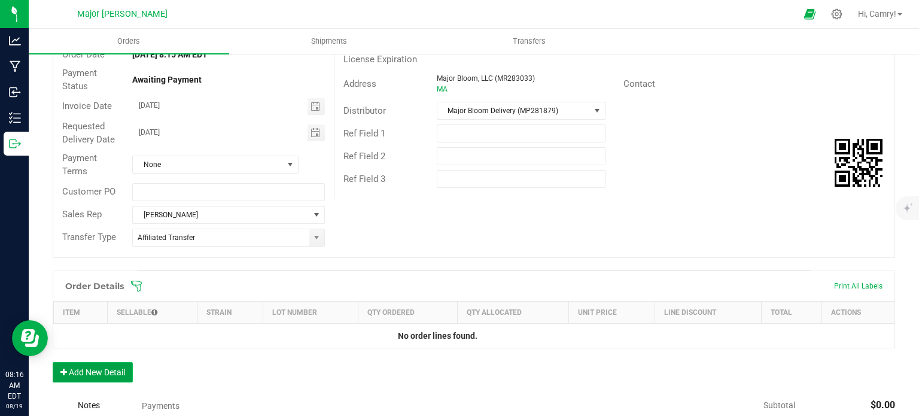
click at [115, 377] on button "Add New Detail" at bounding box center [93, 372] width 80 height 20
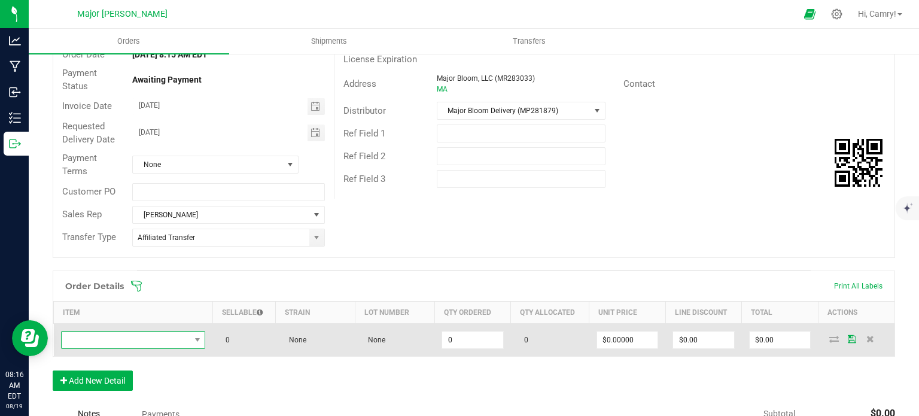
click at [144, 332] on span "NO DATA FOUND" at bounding box center [126, 339] width 129 height 17
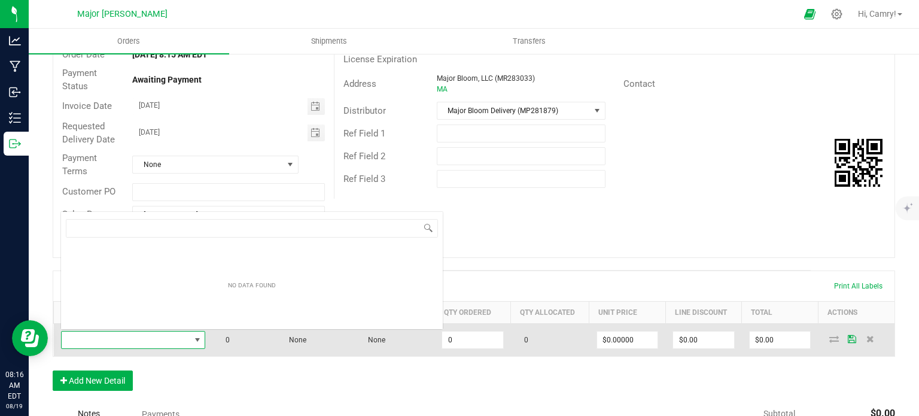
scroll to position [17, 141]
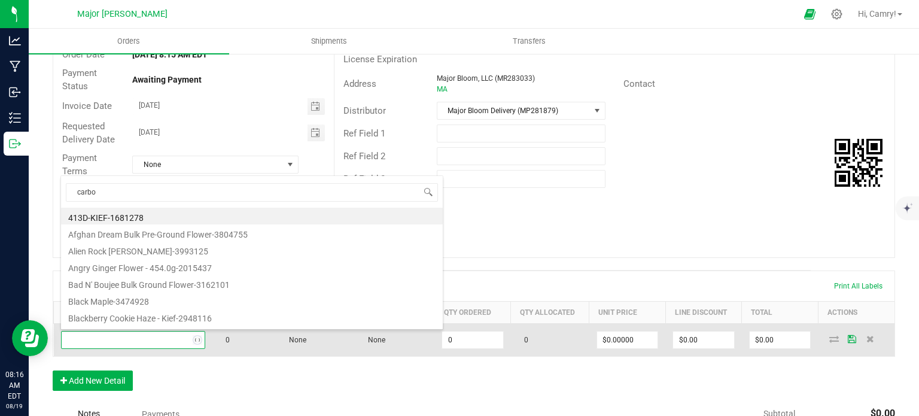
type input "carbon"
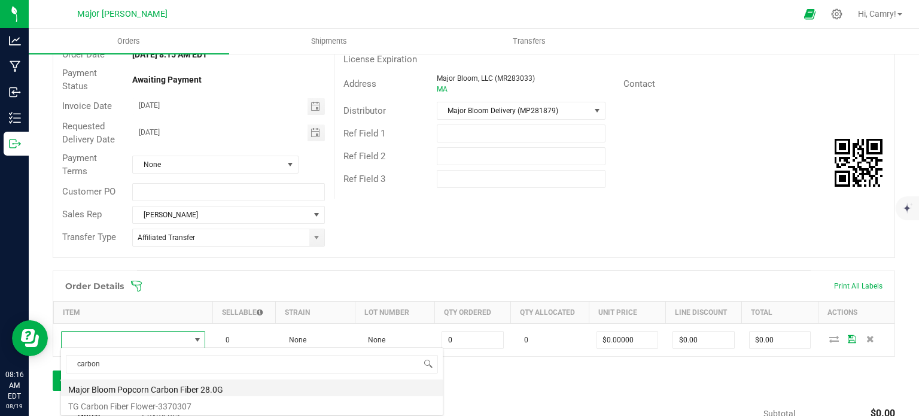
click at [287, 386] on li "Major Bloom Popcorn Carbon Fiber 28.0G" at bounding box center [252, 387] width 382 height 17
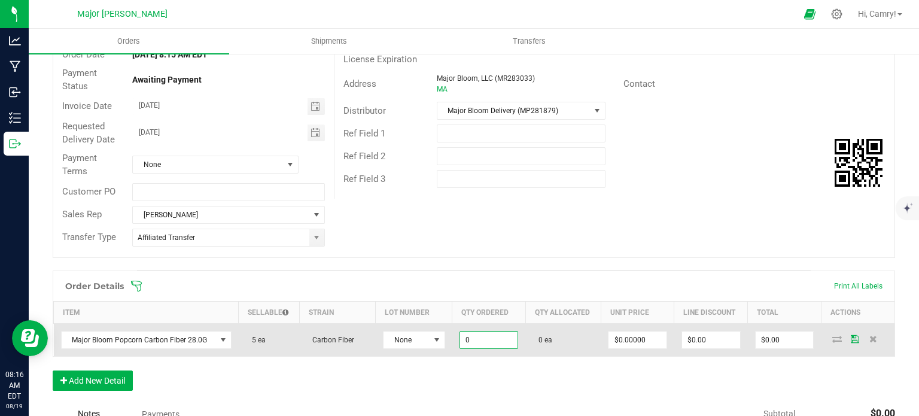
click at [483, 334] on input "0" at bounding box center [489, 339] width 58 height 17
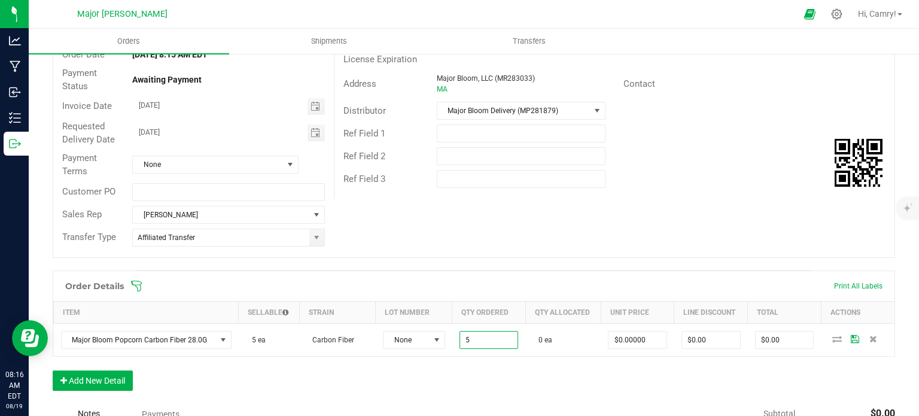
type input "5 ea"
click at [605, 370] on div "Order Details Print All Labels Item Sellable Strain Lot Number Qty Ordered Qty …" at bounding box center [474, 336] width 842 height 132
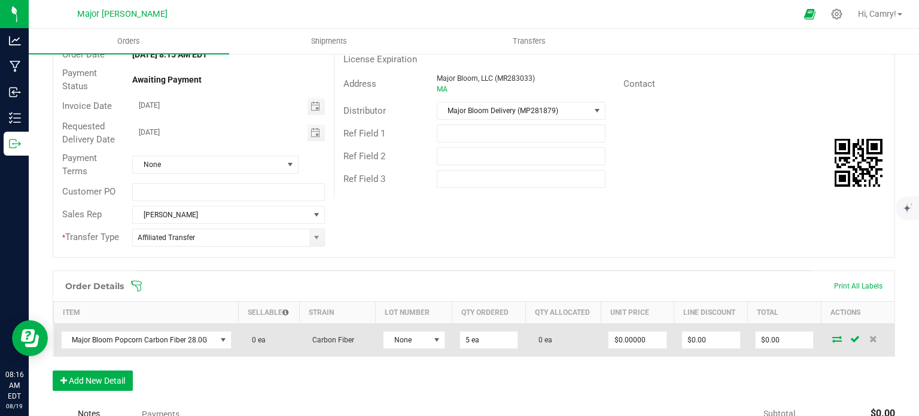
click at [832, 336] on icon at bounding box center [837, 338] width 10 height 7
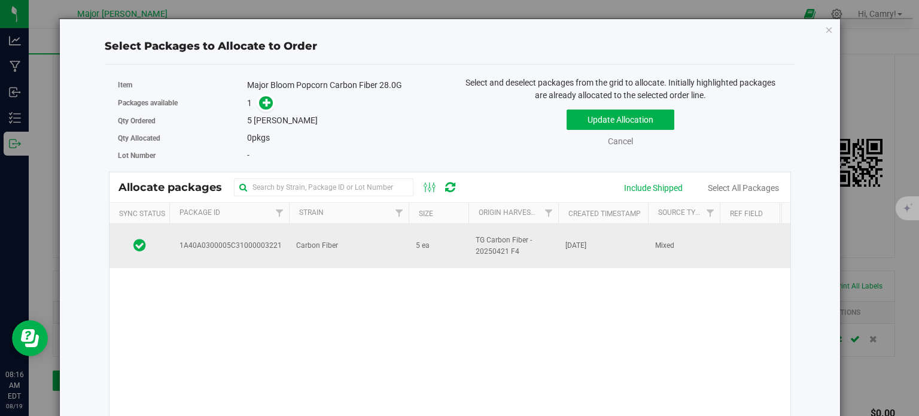
click at [495, 241] on span "TG Carbon Fiber - 20250421 F4" at bounding box center [512, 245] width 75 height 23
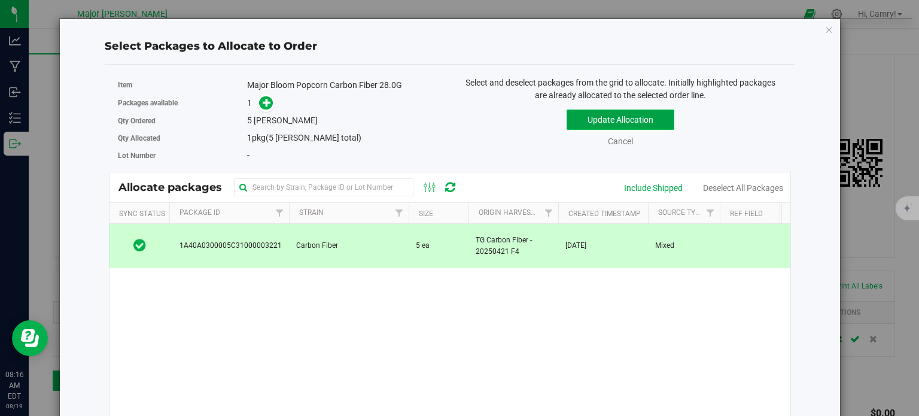
click at [632, 119] on button "Update Allocation" at bounding box center [620, 119] width 108 height 20
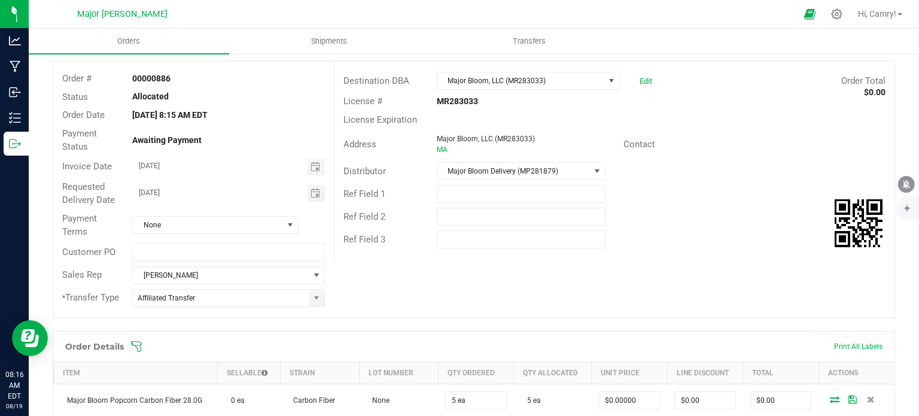
scroll to position [0, 0]
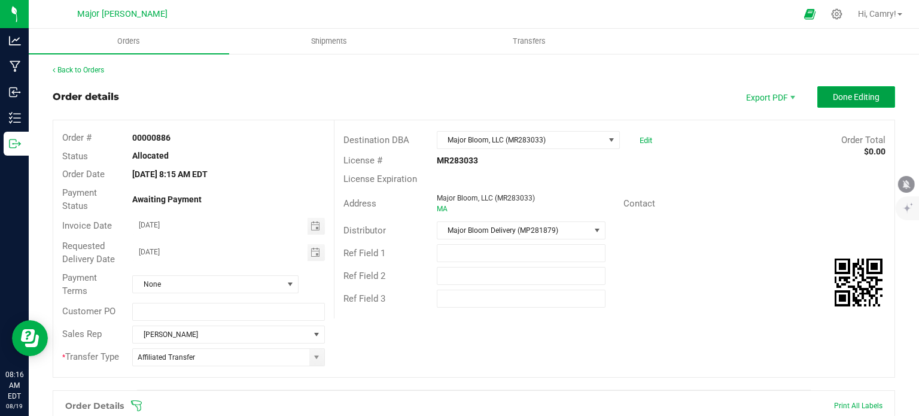
click at [852, 103] on button "Done Editing" at bounding box center [856, 97] width 78 height 22
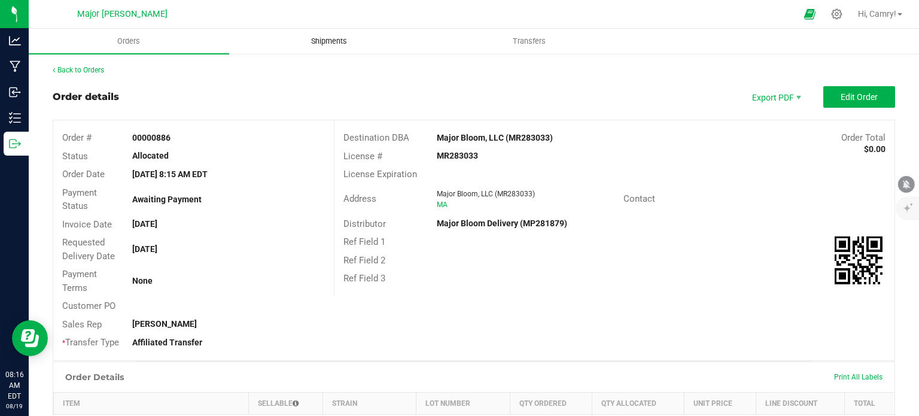
click at [321, 42] on span "Shipments" at bounding box center [329, 41] width 68 height 11
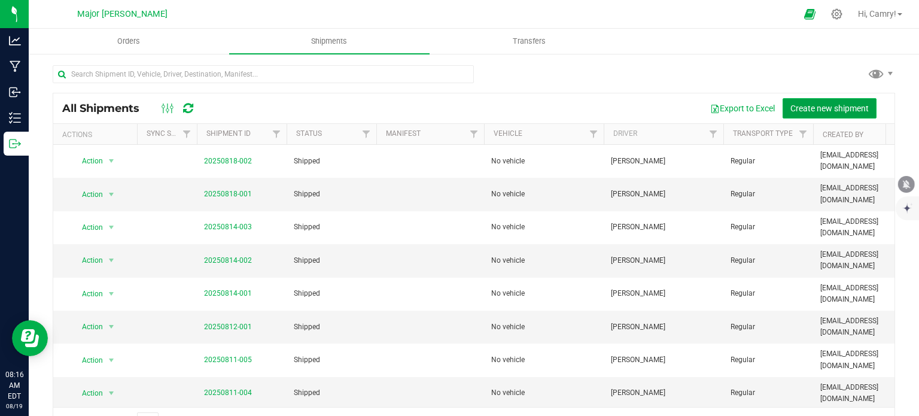
click at [837, 107] on span "Create new shipment" at bounding box center [829, 108] width 78 height 10
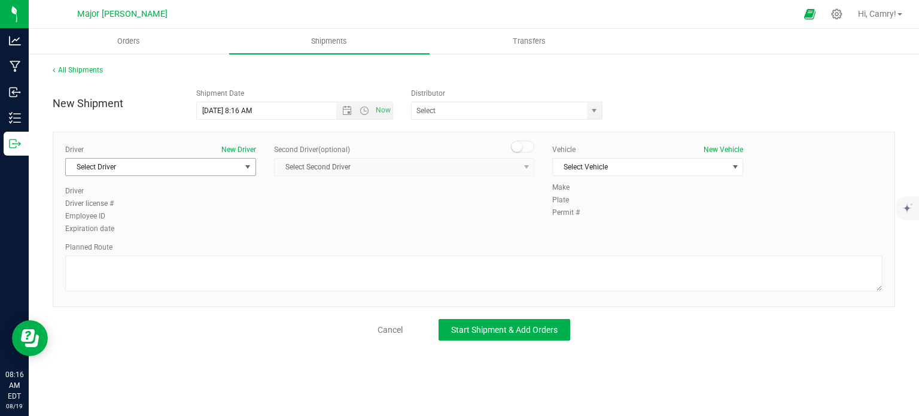
click at [236, 164] on span "Select Driver" at bounding box center [153, 166] width 175 height 17
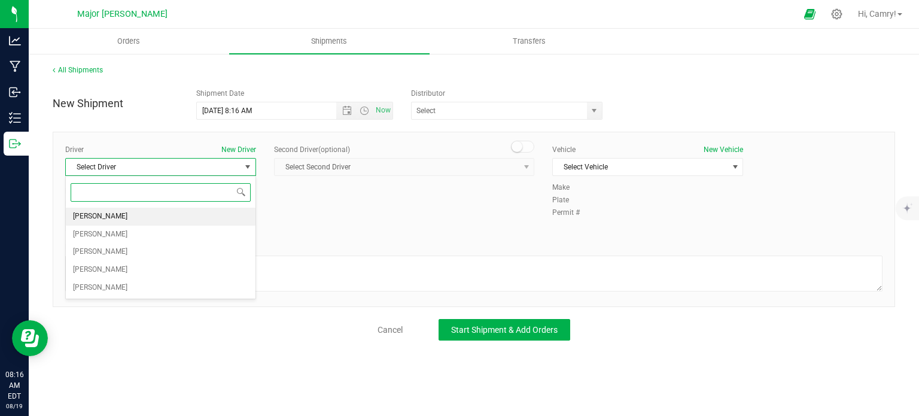
click at [215, 209] on li "[PERSON_NAME]" at bounding box center [161, 217] width 190 height 18
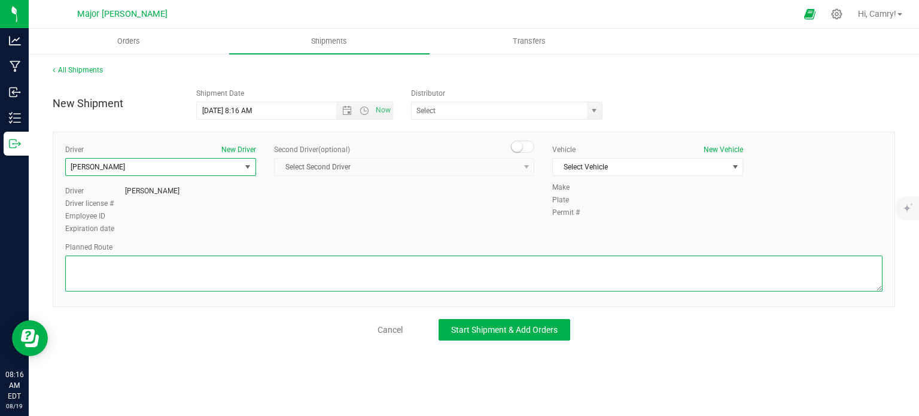
click at [218, 264] on textarea at bounding box center [473, 273] width 817 height 36
type textarea "walking"
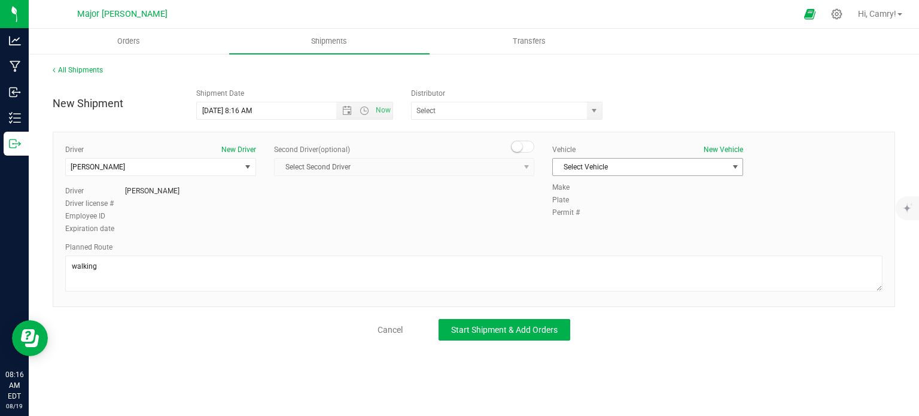
click at [618, 167] on span "Select Vehicle" at bounding box center [640, 166] width 175 height 17
click at [613, 183] on li "No vehicle" at bounding box center [648, 187] width 190 height 18
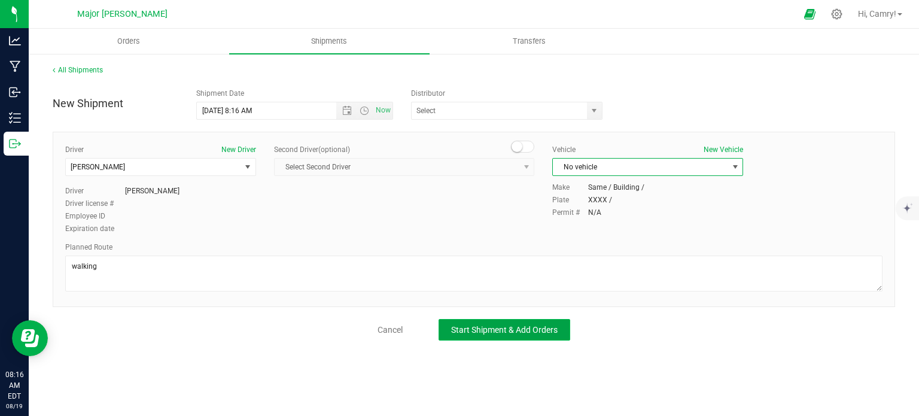
click at [497, 337] on button "Start Shipment & Add Orders" at bounding box center [504, 330] width 132 height 22
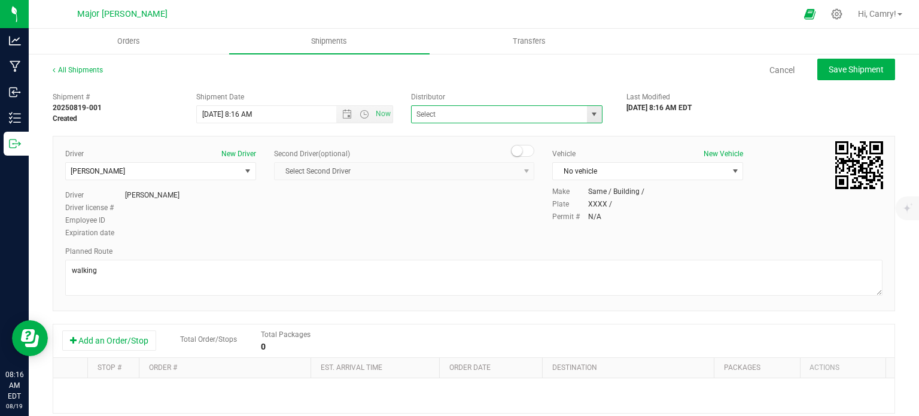
click at [578, 112] on span at bounding box center [506, 114] width 191 height 18
click at [557, 112] on input "text" at bounding box center [496, 114] width 170 height 17
click at [551, 133] on li "Major Bloom Delivery (MP281879)" at bounding box center [502, 135] width 188 height 18
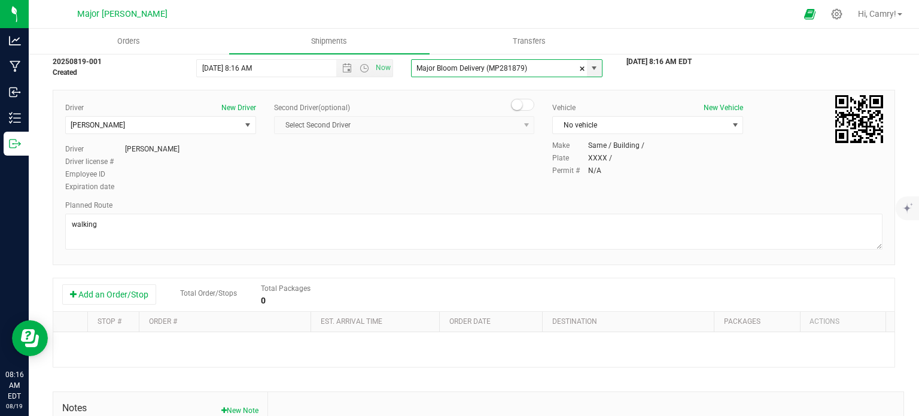
scroll to position [179, 0]
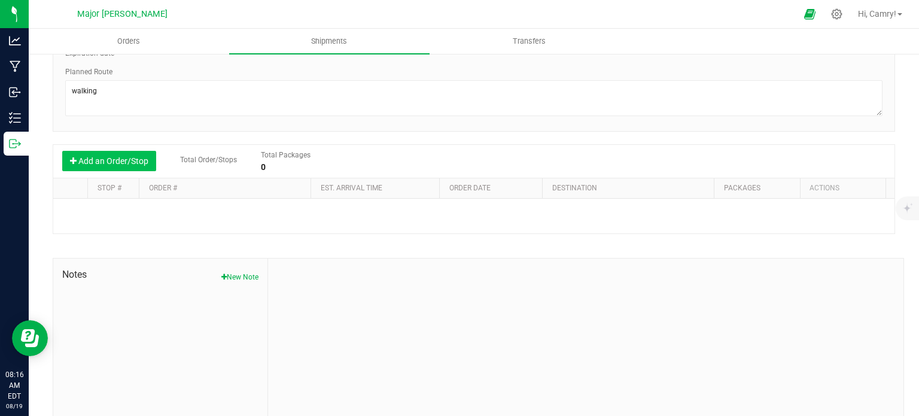
type input "Major Bloom Delivery (MP281879)"
click at [83, 154] on button "Add an Order/Stop" at bounding box center [109, 161] width 94 height 20
click at [126, 159] on button "Add an Order/Stop" at bounding box center [109, 161] width 94 height 20
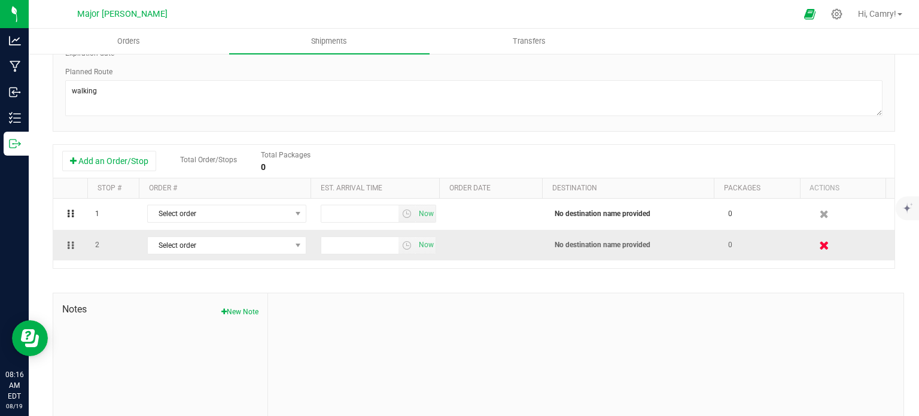
click at [819, 246] on icon "button" at bounding box center [824, 244] width 10 height 9
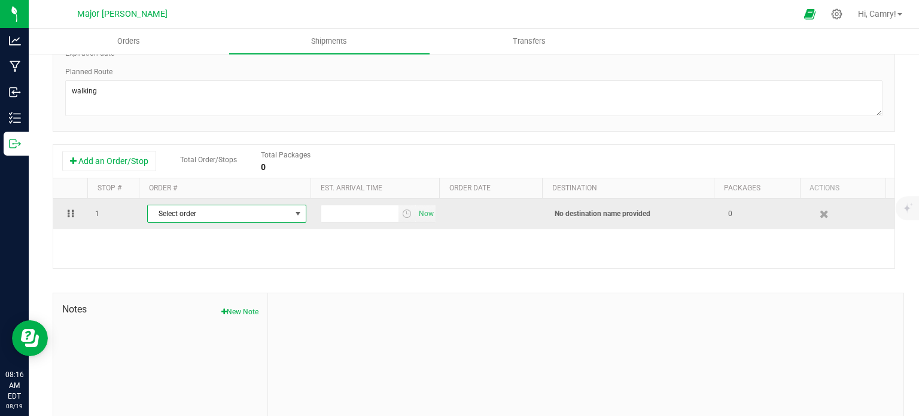
click at [215, 216] on span "Select order" at bounding box center [219, 213] width 143 height 17
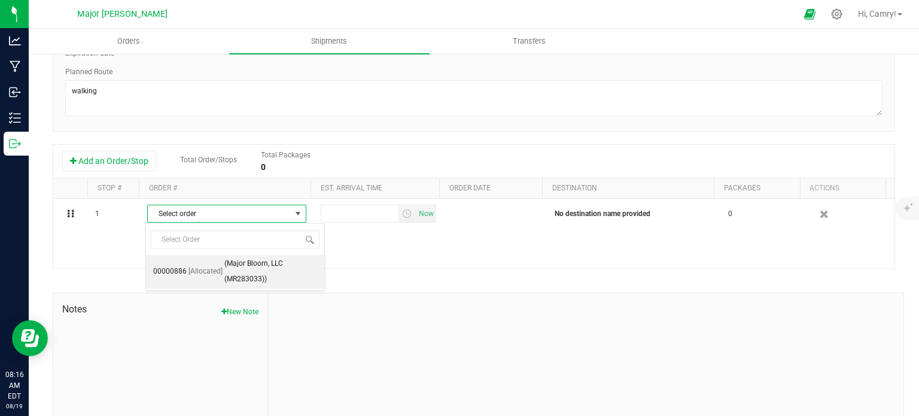
click at [228, 270] on span "(Major Bloom, LLC (MR283033))" at bounding box center [270, 271] width 93 height 31
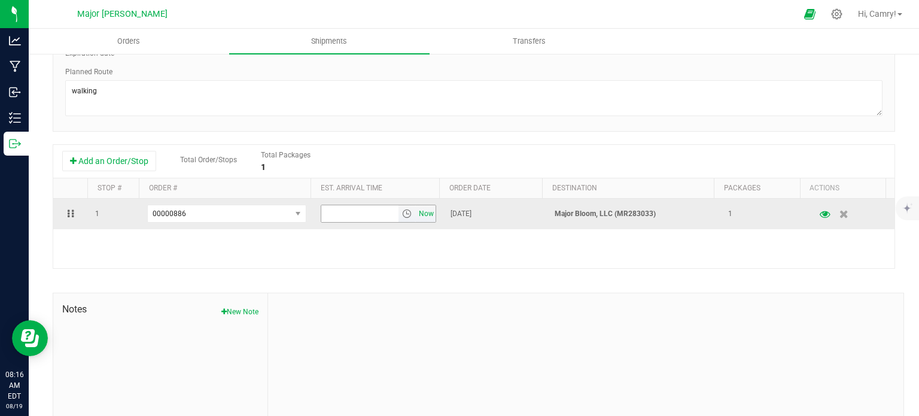
click at [418, 217] on span "Now" at bounding box center [426, 213] width 20 height 17
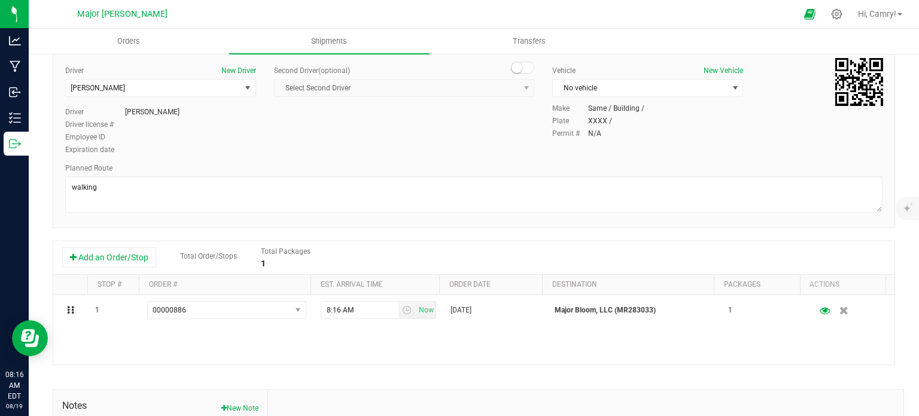
scroll to position [0, 0]
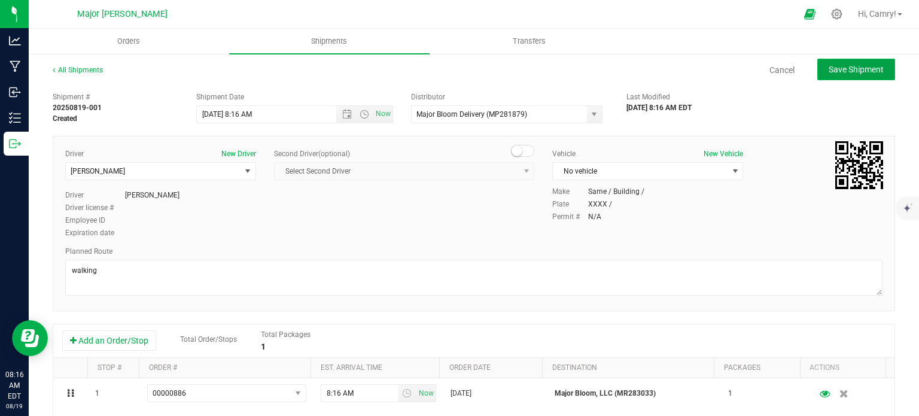
click at [843, 66] on span "Save Shipment" at bounding box center [855, 70] width 55 height 10
type input "[DATE] 12:16 PM"
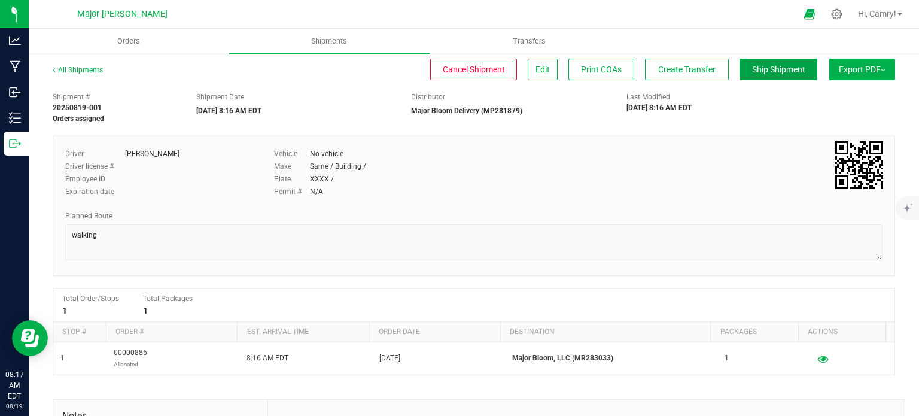
click at [770, 69] on span "Ship Shipment" at bounding box center [778, 70] width 53 height 10
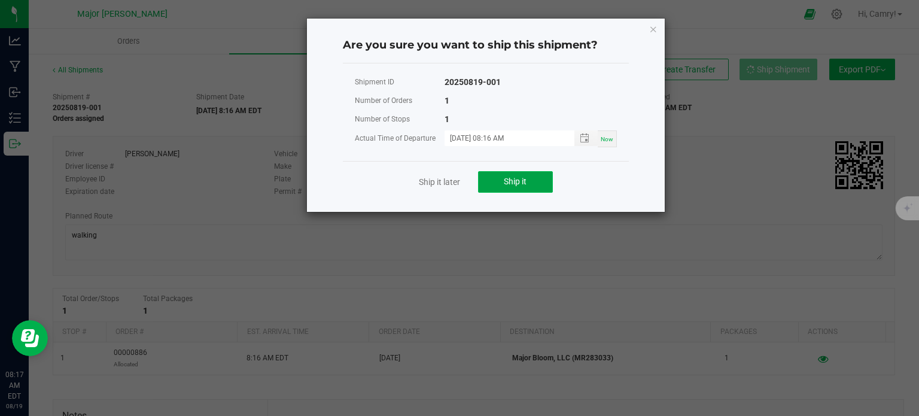
click at [538, 183] on button "Ship it" at bounding box center [515, 182] width 75 height 22
